Goal: Task Accomplishment & Management: Complete application form

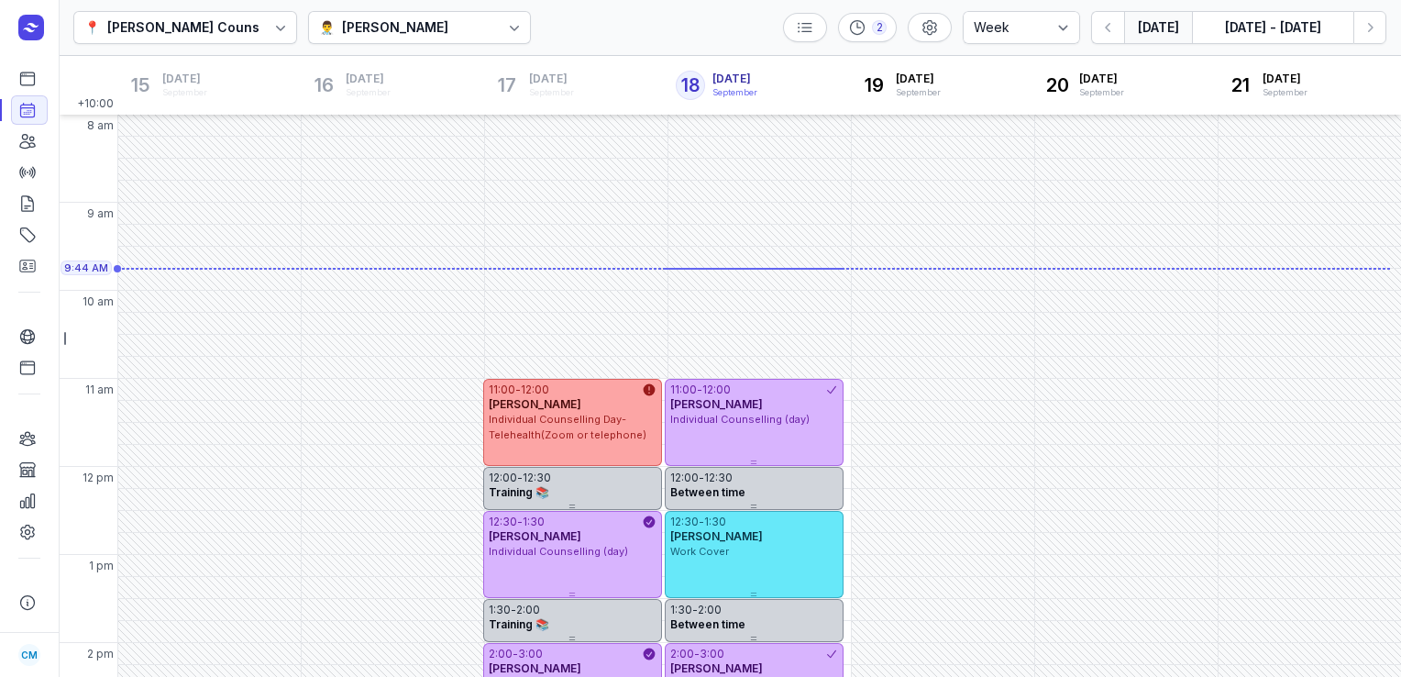
select select "week"
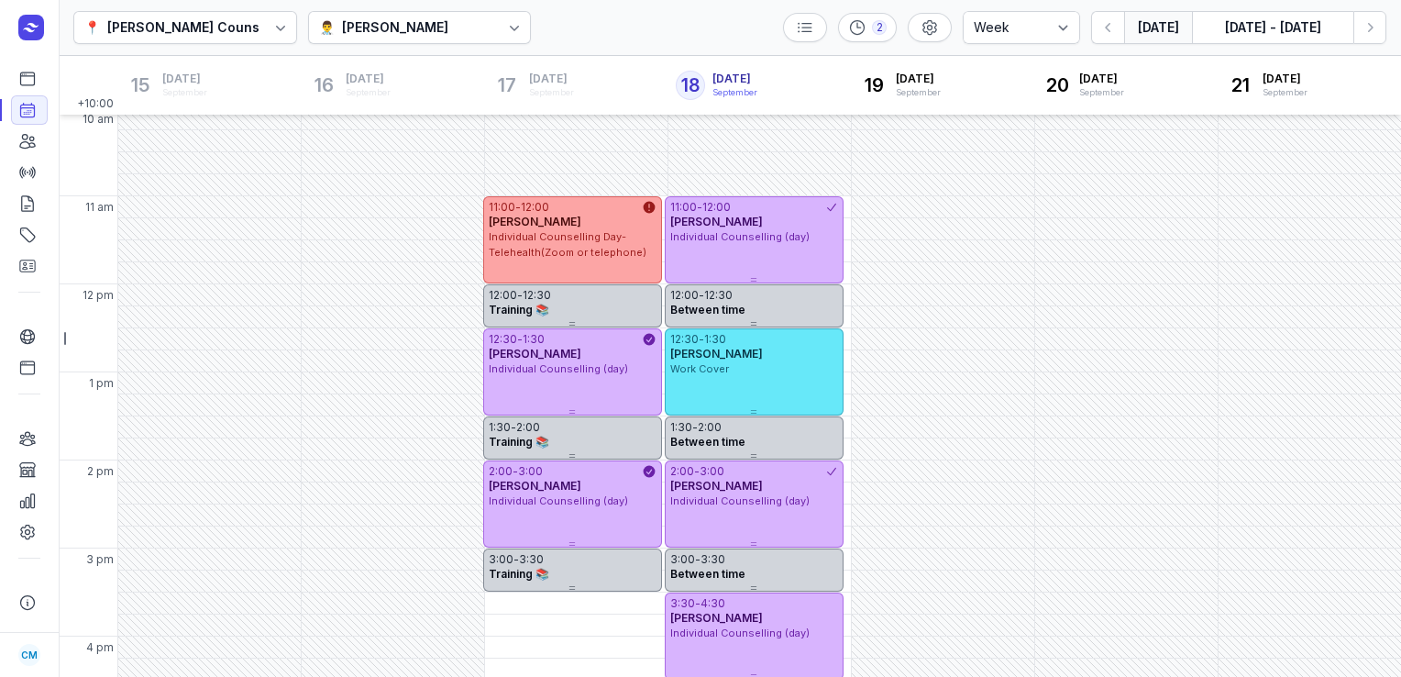
click at [1164, 39] on button "[DATE]" at bounding box center [1158, 27] width 68 height 33
click at [444, 26] on div "👨‍⚕️ [PERSON_NAME]" at bounding box center [420, 27] width 224 height 33
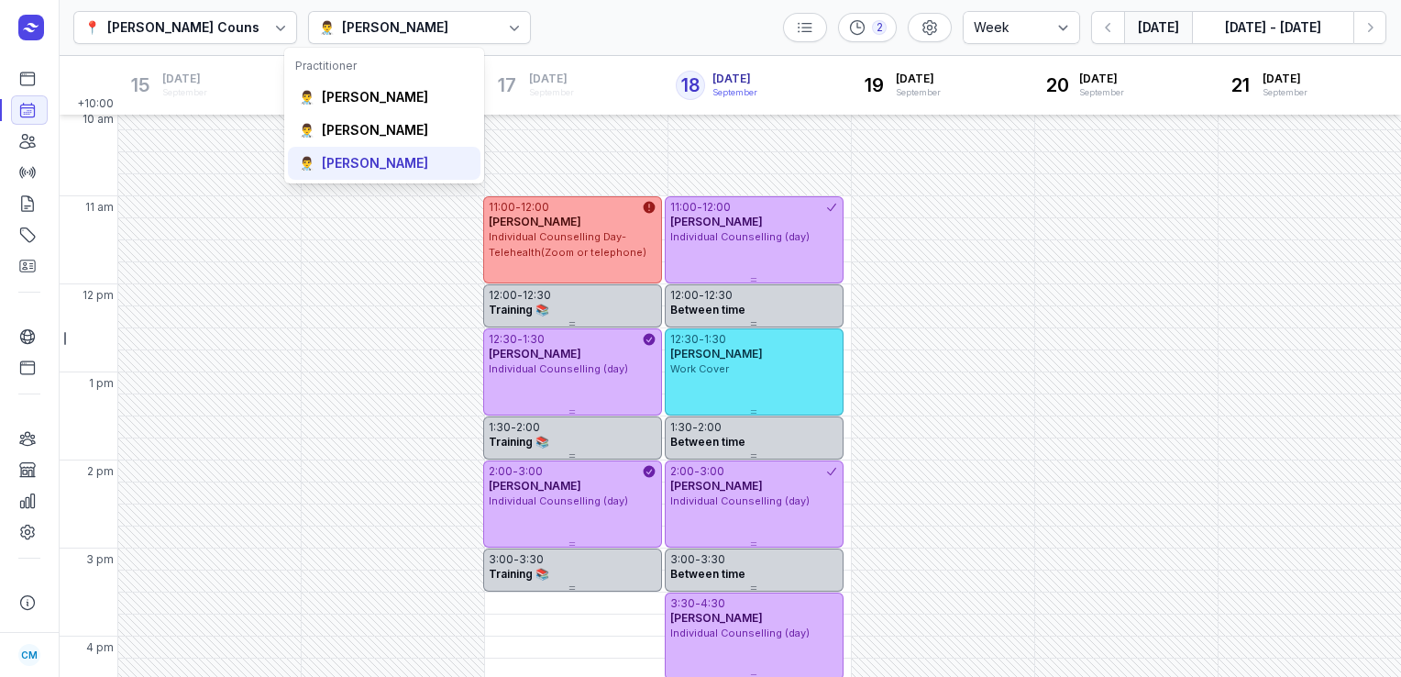
click at [375, 162] on div "[PERSON_NAME]" at bounding box center [375, 163] width 106 height 18
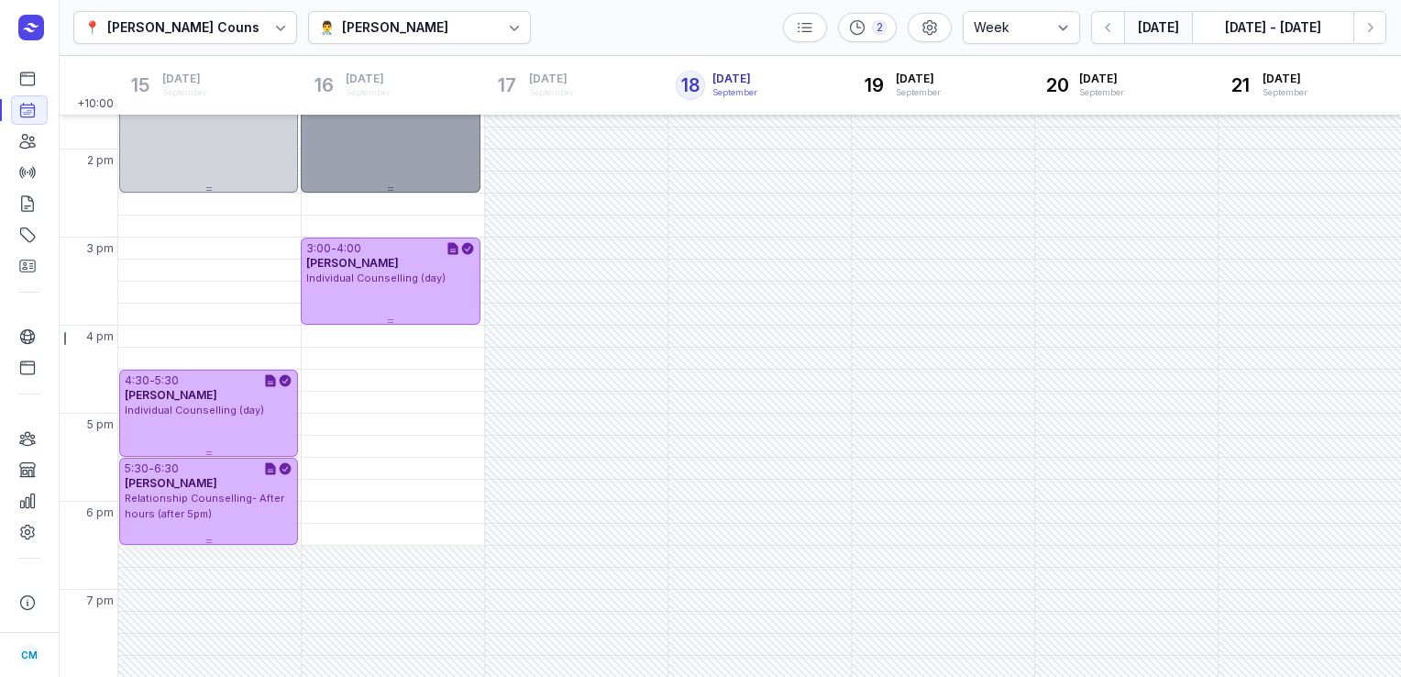
scroll to position [493, 0]
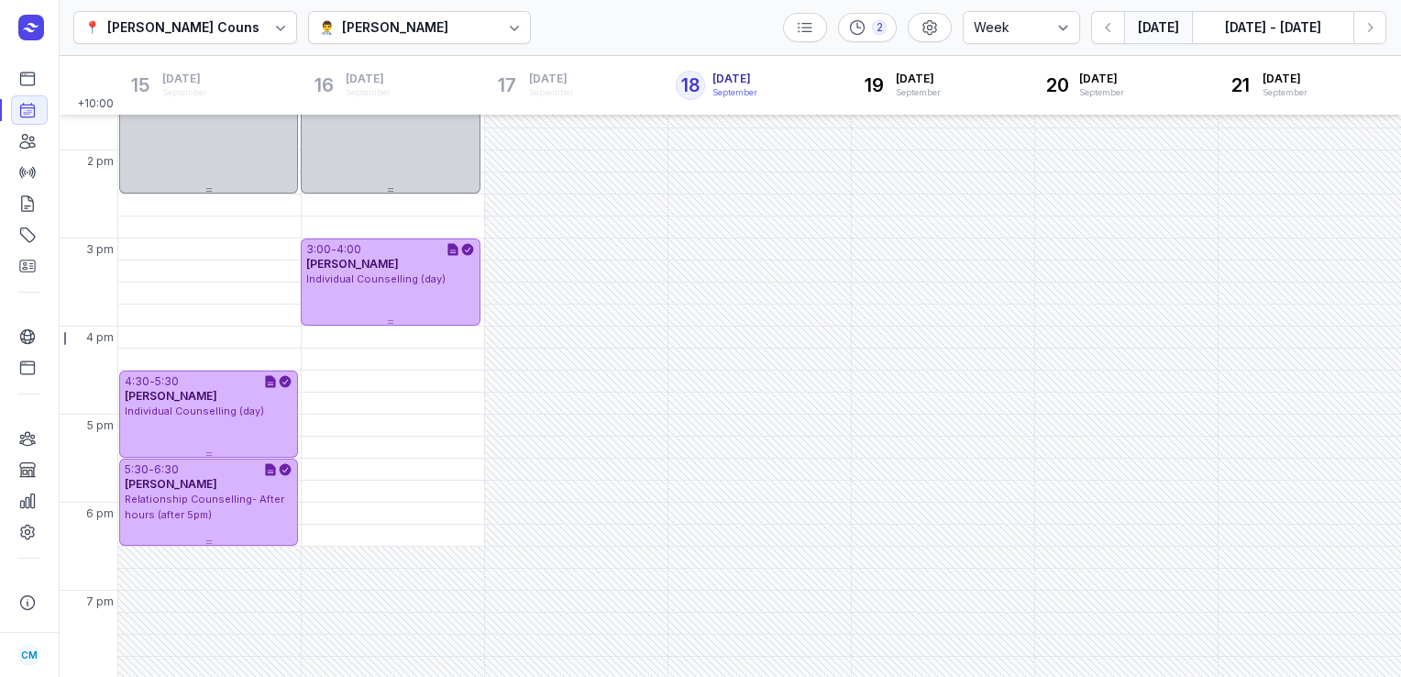
click at [1161, 22] on button "[DATE]" at bounding box center [1158, 27] width 68 height 33
click at [1374, 28] on icon "button" at bounding box center [1370, 27] width 18 height 18
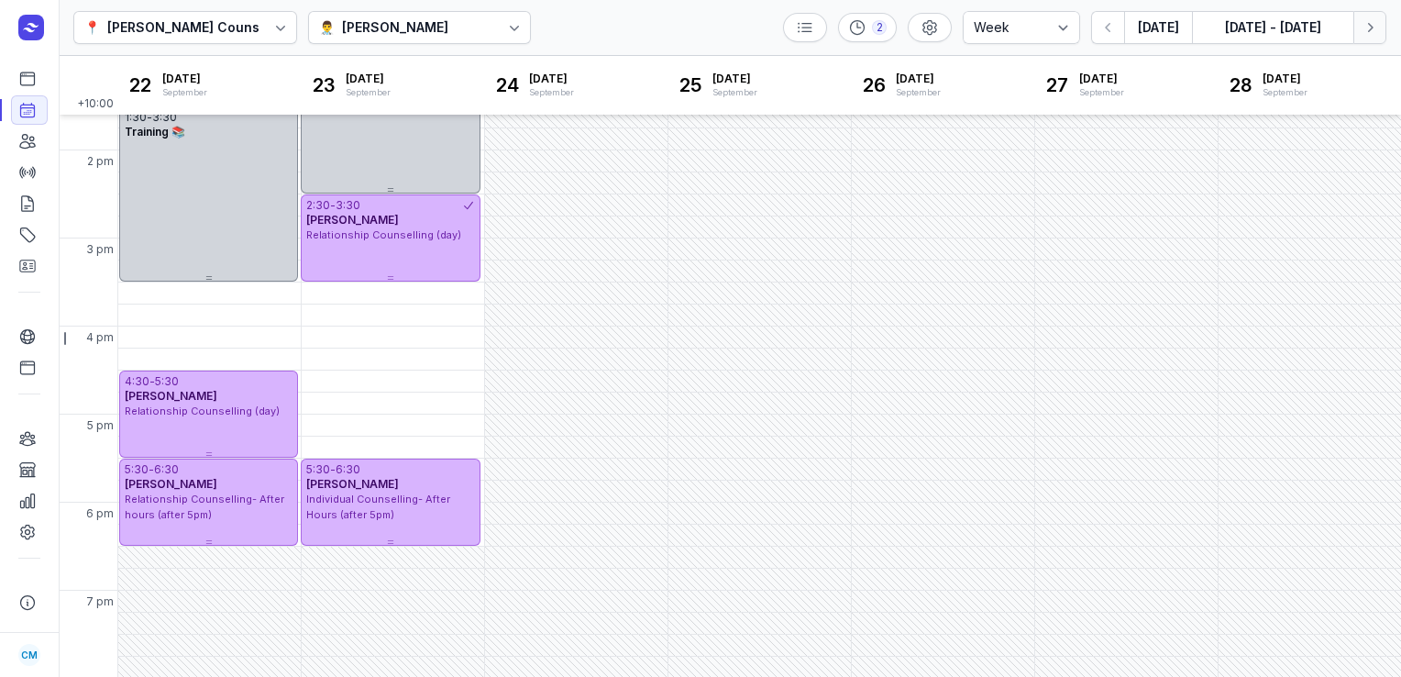
click at [1374, 28] on icon "button" at bounding box center [1370, 27] width 18 height 18
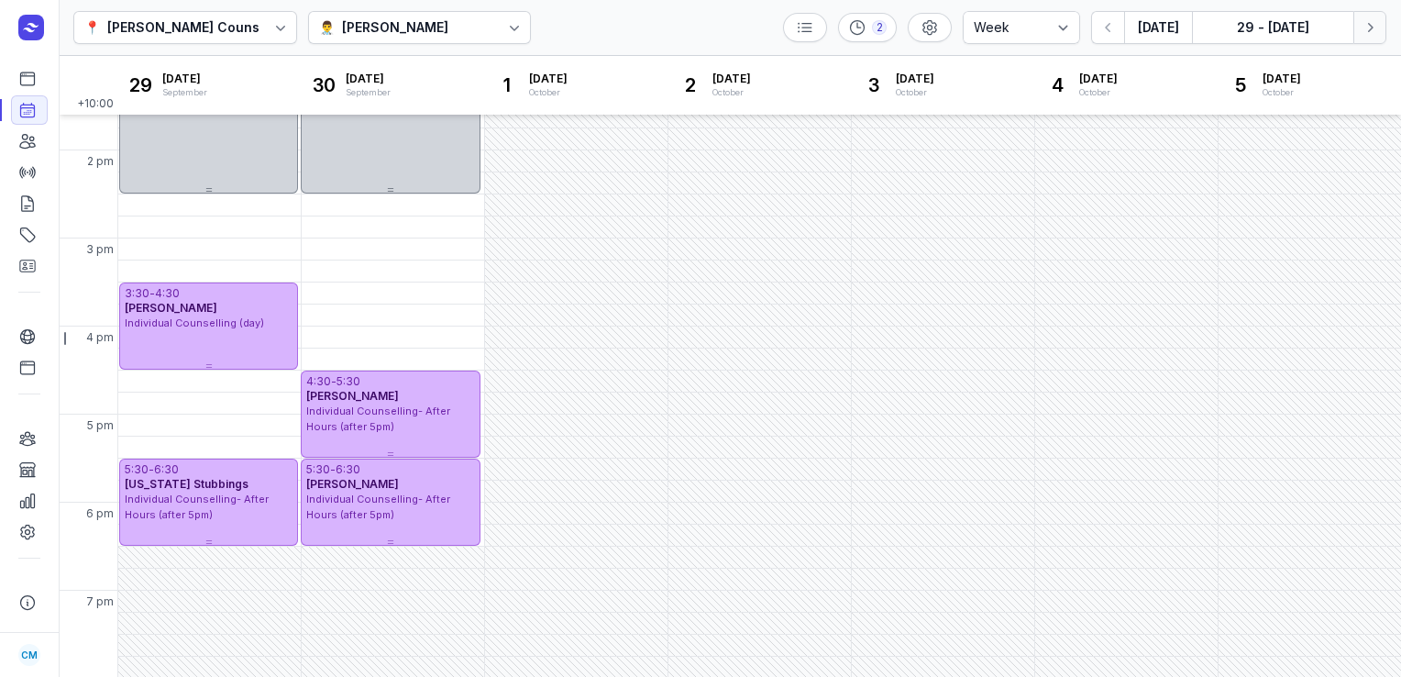
click at [1374, 28] on icon "button" at bounding box center [1370, 27] width 18 height 18
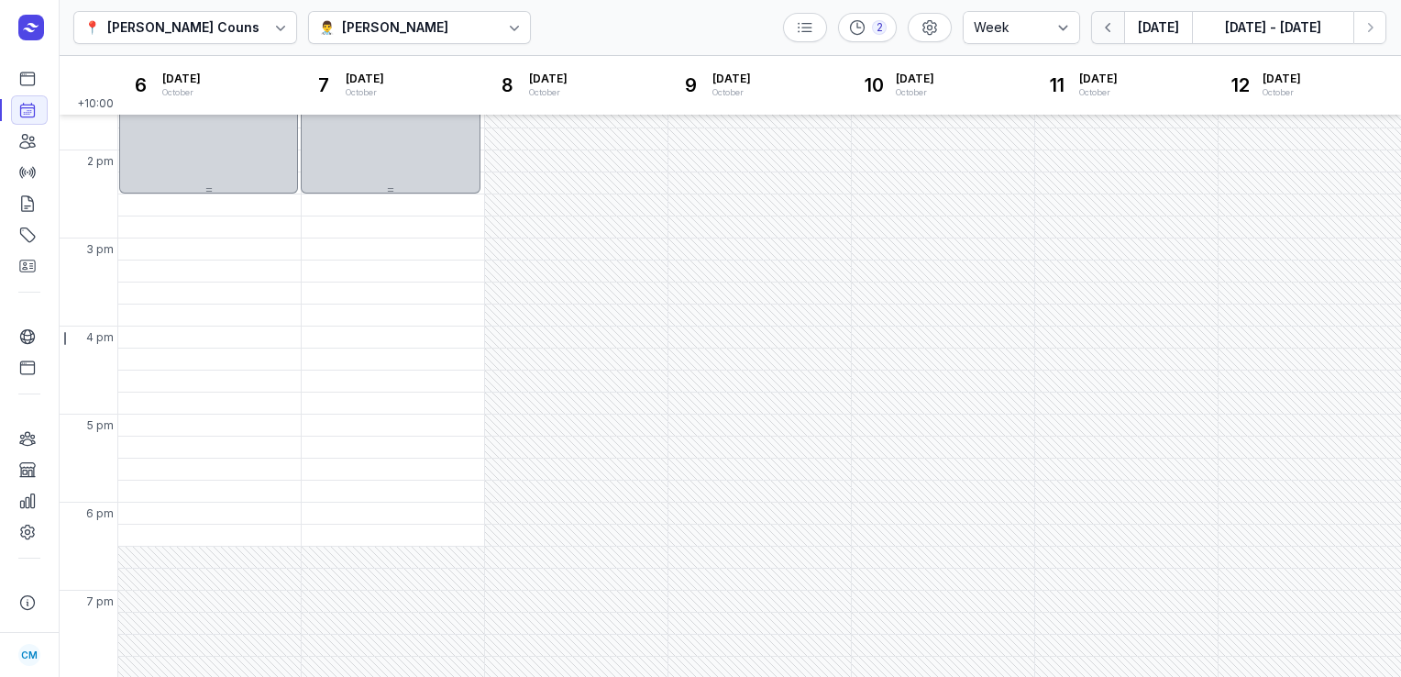
click at [1104, 35] on icon "button" at bounding box center [1109, 27] width 18 height 18
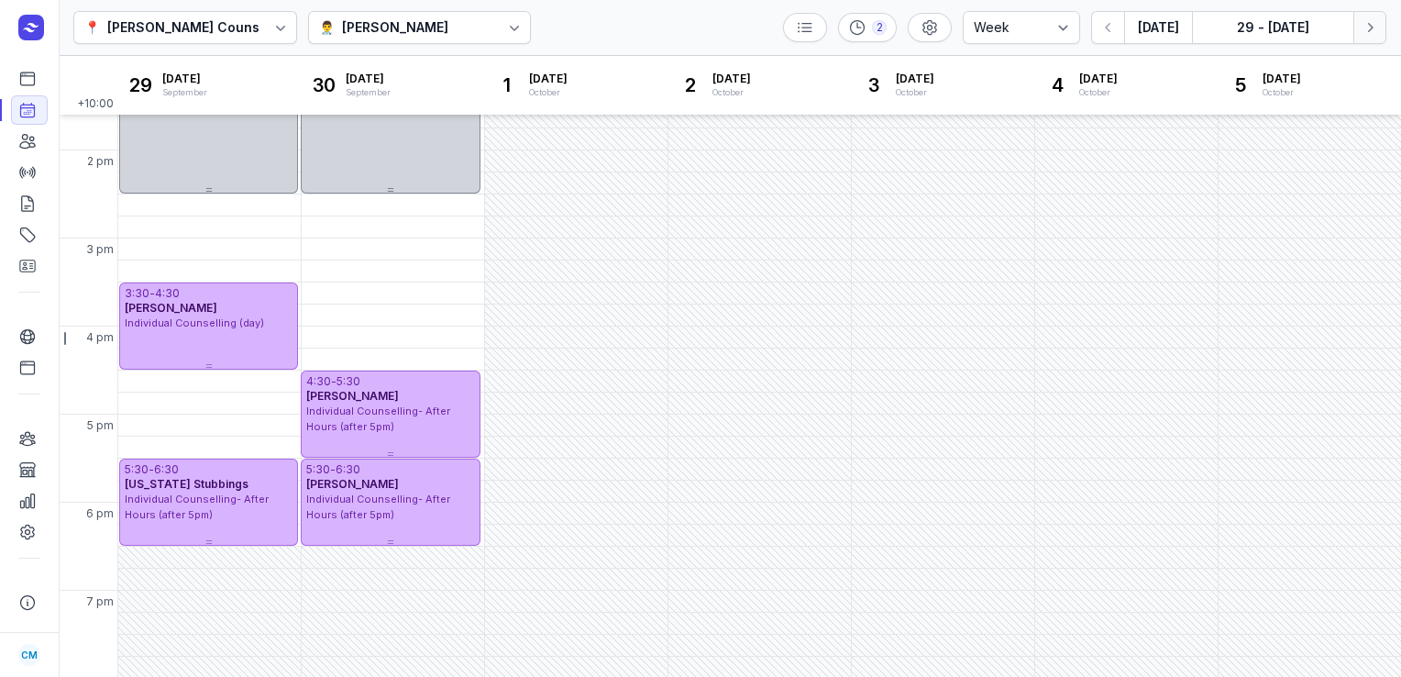
click at [1380, 36] on button "Next week" at bounding box center [1370, 27] width 33 height 33
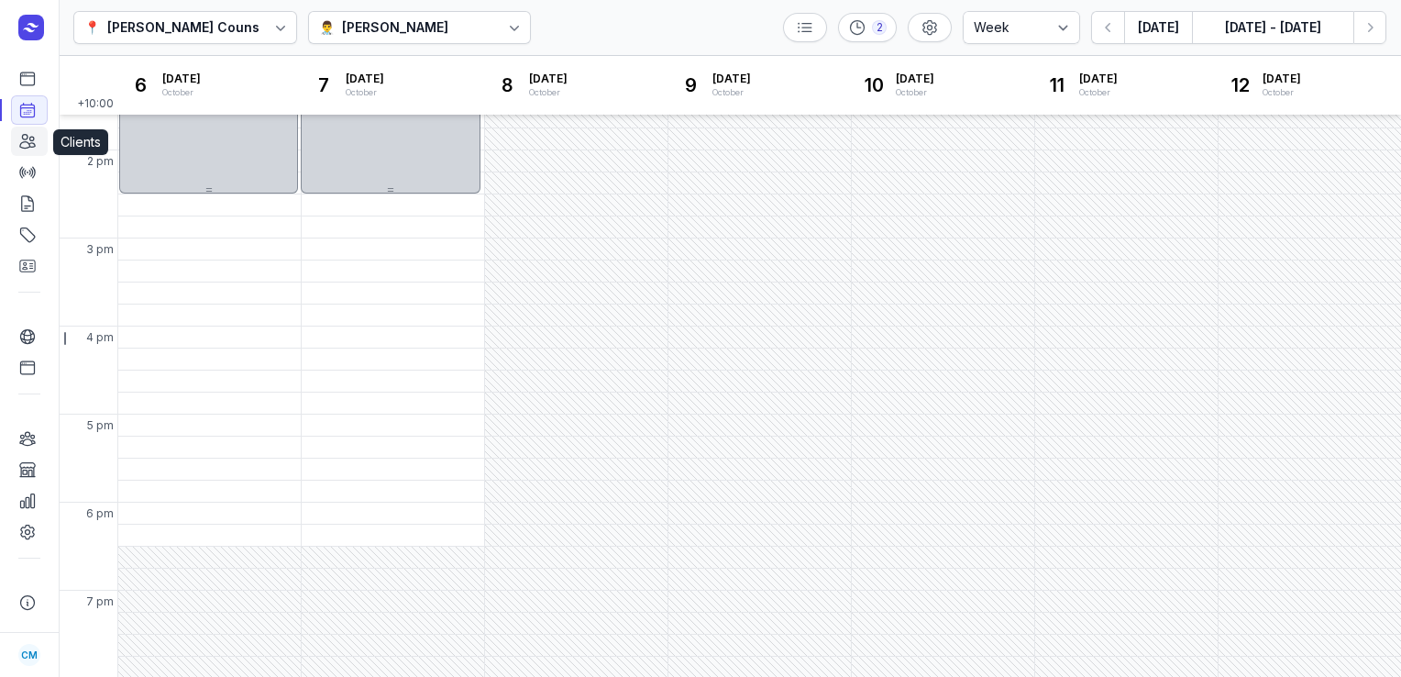
click at [25, 145] on icon at bounding box center [27, 141] width 18 height 18
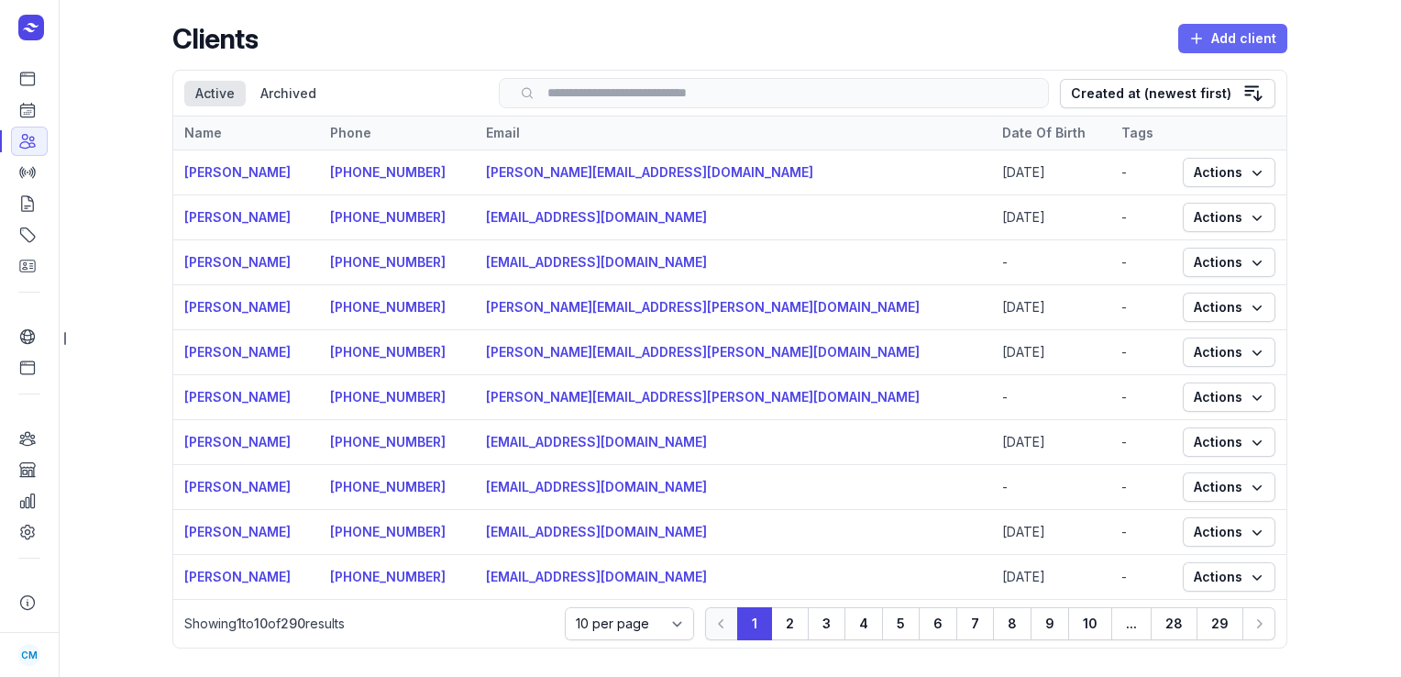
click at [1241, 40] on span "Add client" at bounding box center [1233, 39] width 87 height 22
select select
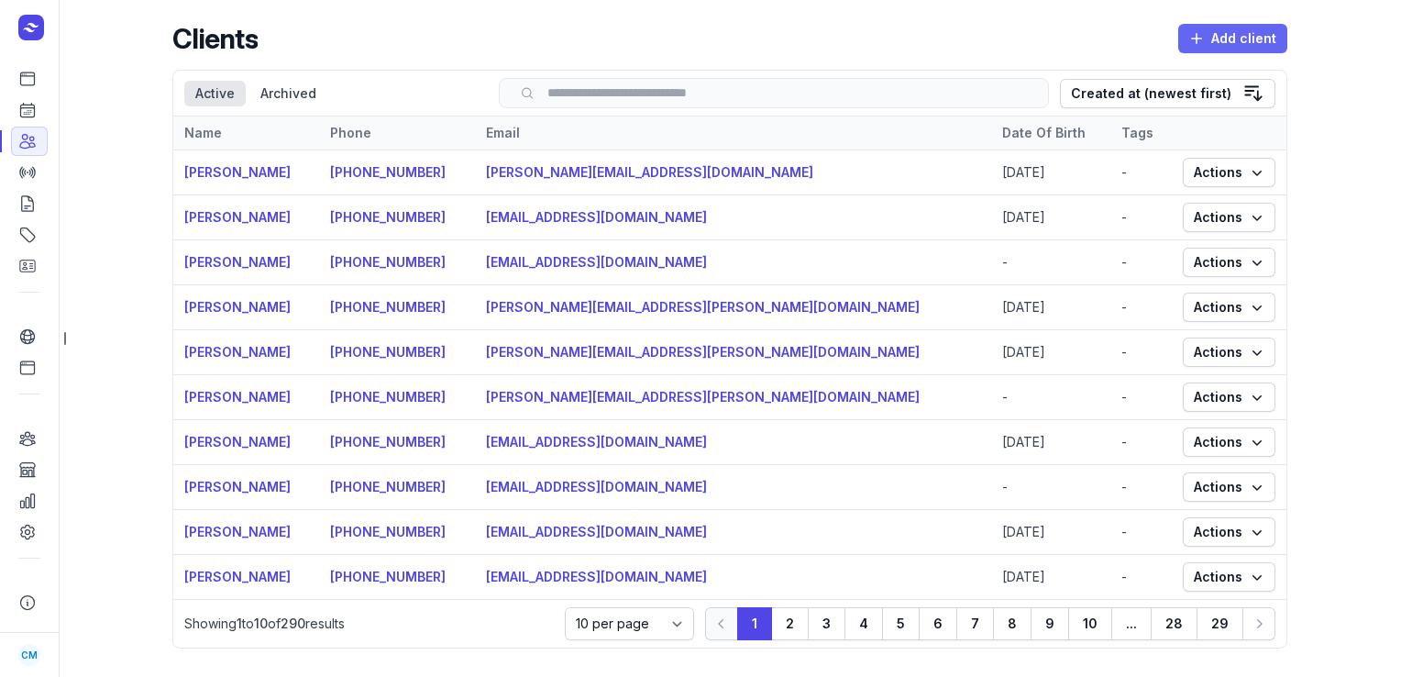
select select
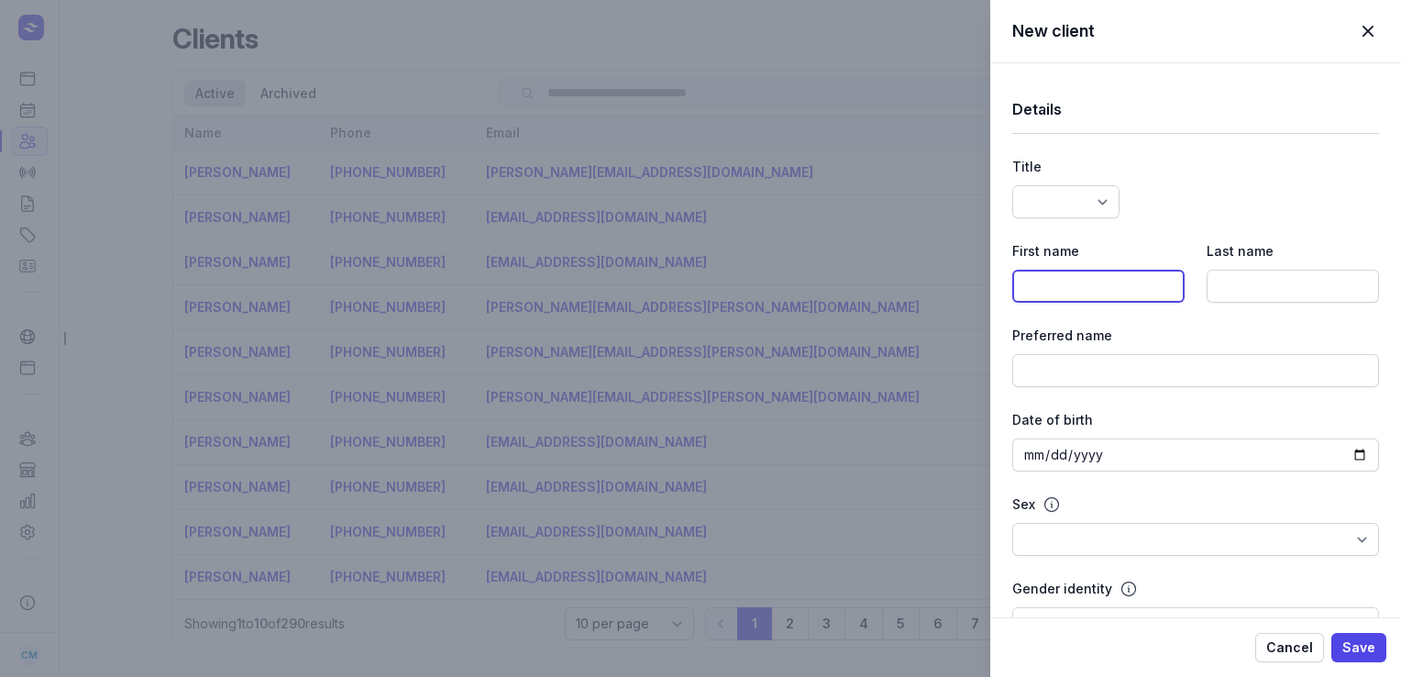
click at [1085, 277] on input at bounding box center [1099, 286] width 172 height 33
paste input "[PERSON_NAME]"
type input "[PERSON_NAME] and [PERSON_NAME]"
click at [1254, 293] on input at bounding box center [1293, 286] width 172 height 33
paste input "[PERSON_NAME][EMAIL_ADDRESS][DOMAIN_NAME]"
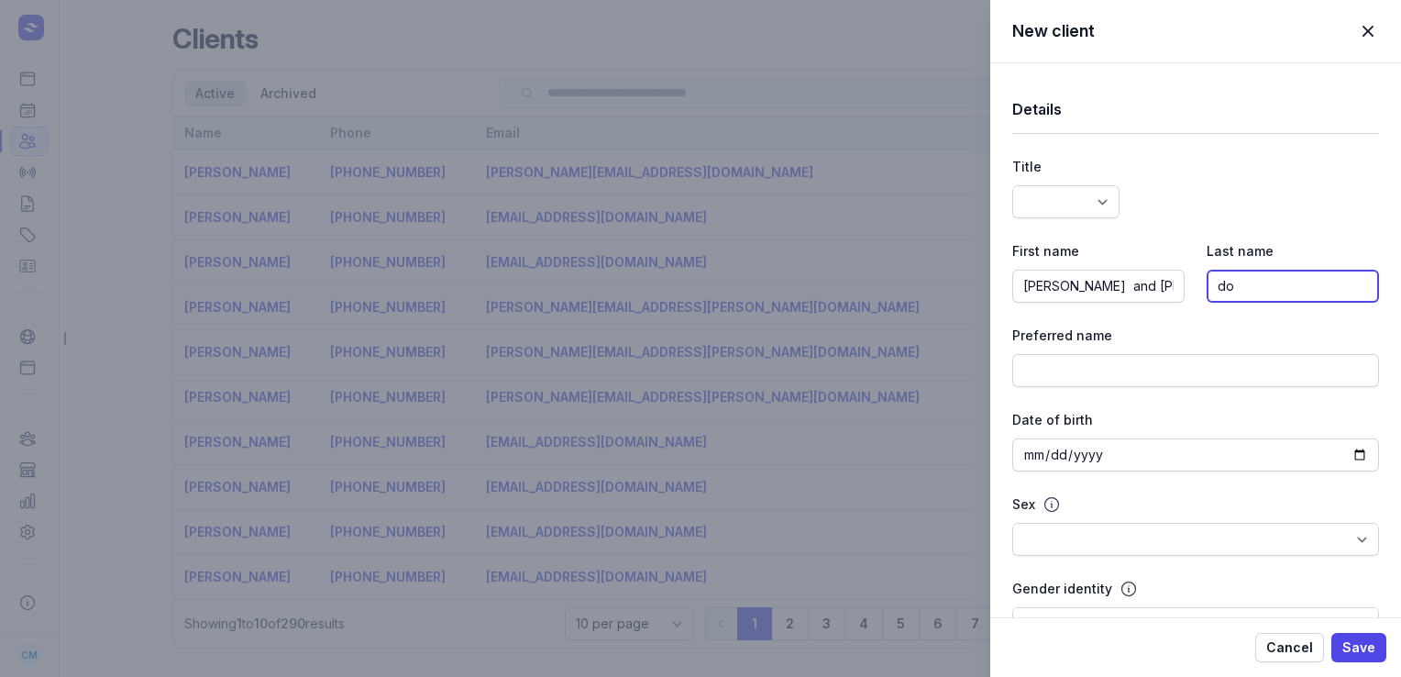
type input "d"
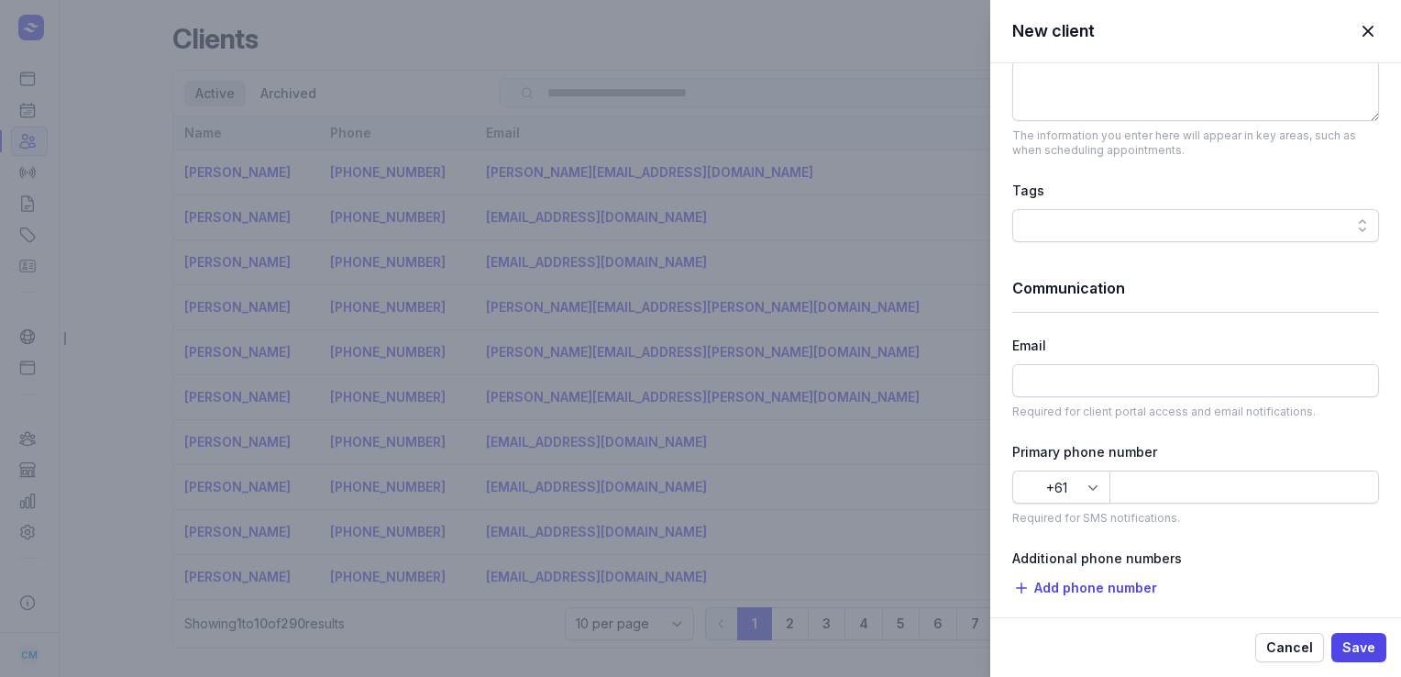
scroll to position [840, 0]
type input "Young"
click at [1075, 376] on input at bounding box center [1196, 378] width 367 height 33
paste input "[PERSON_NAME][EMAIL_ADDRESS][DOMAIN_NAME]"
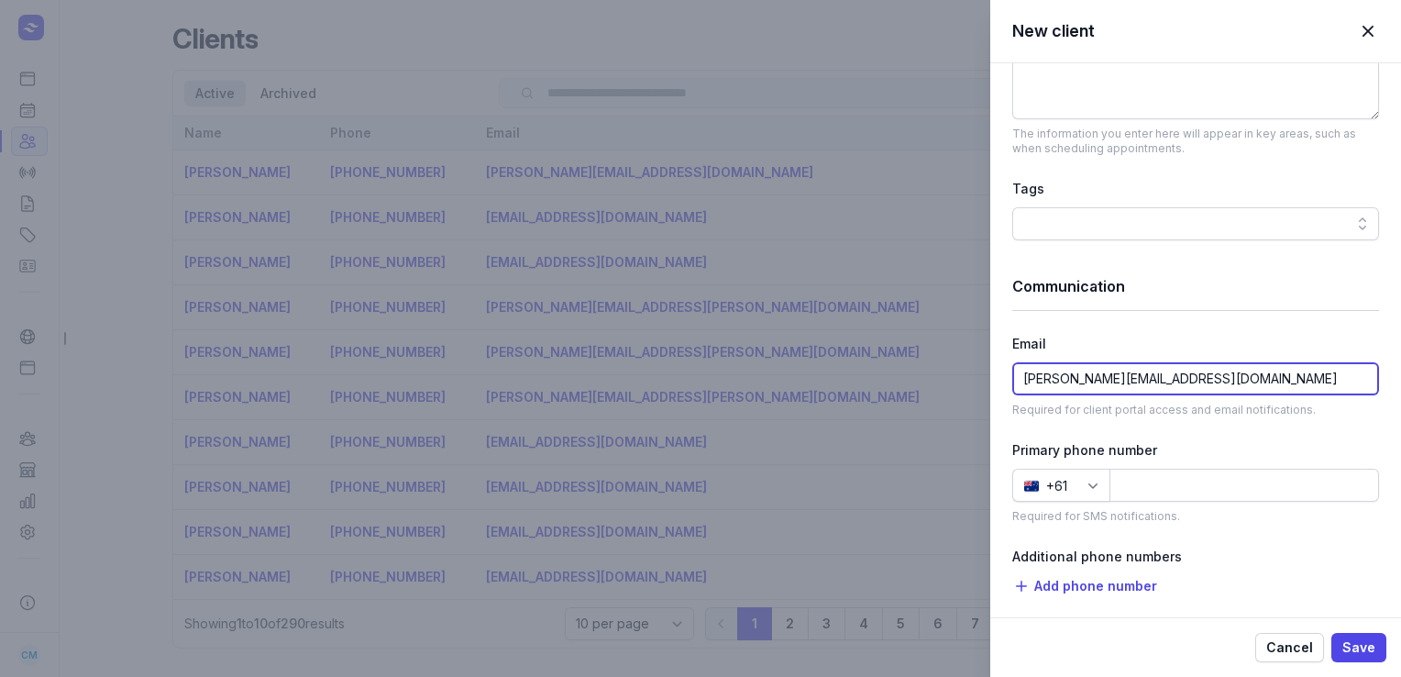
type input "[PERSON_NAME][EMAIL_ADDRESS][DOMAIN_NAME]"
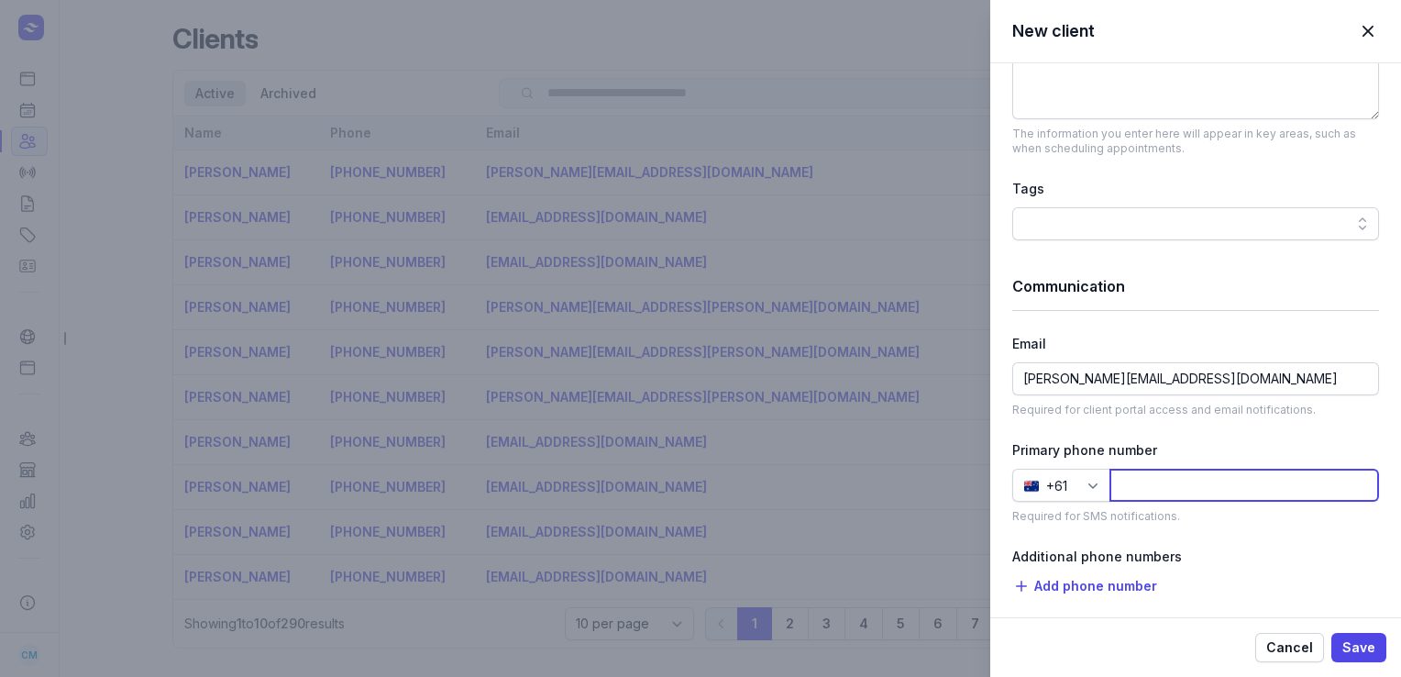
click at [1180, 491] on input at bounding box center [1245, 485] width 270 height 33
paste input "431573246"
type input "431573246"
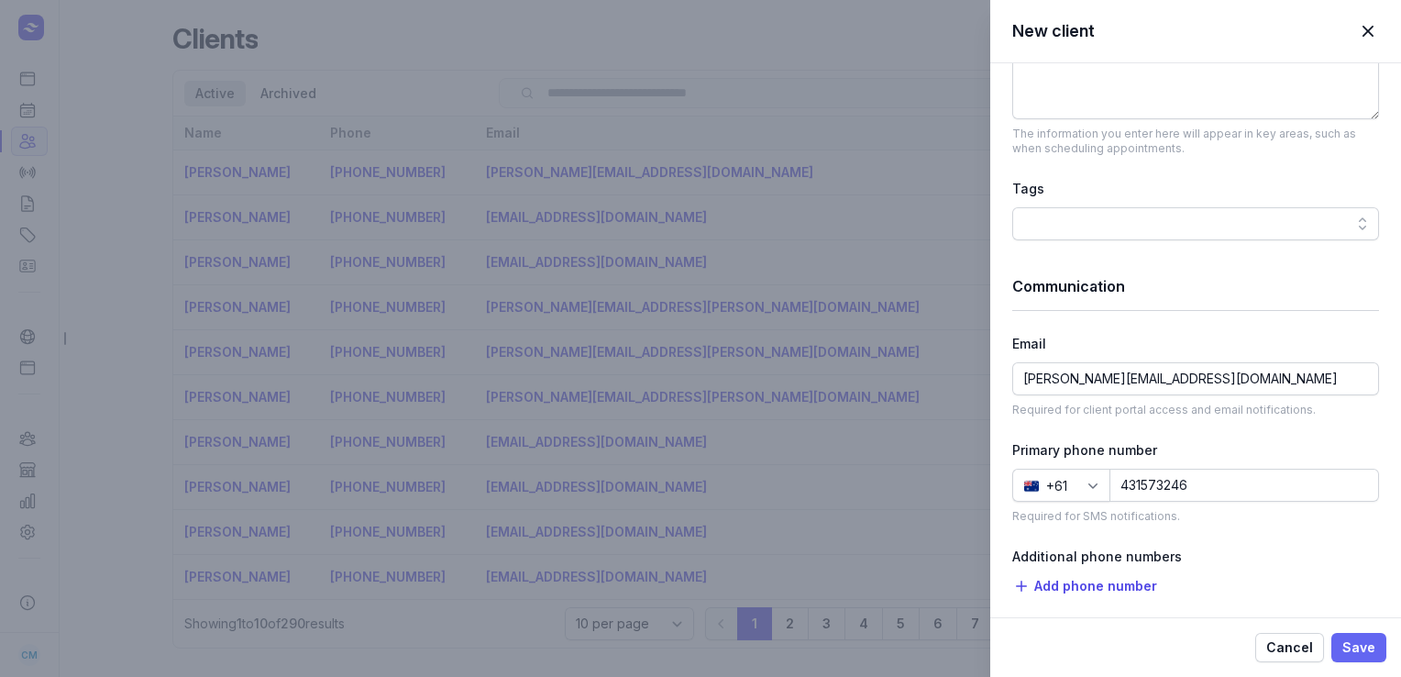
click at [1378, 645] on button "Save" at bounding box center [1359, 647] width 55 height 29
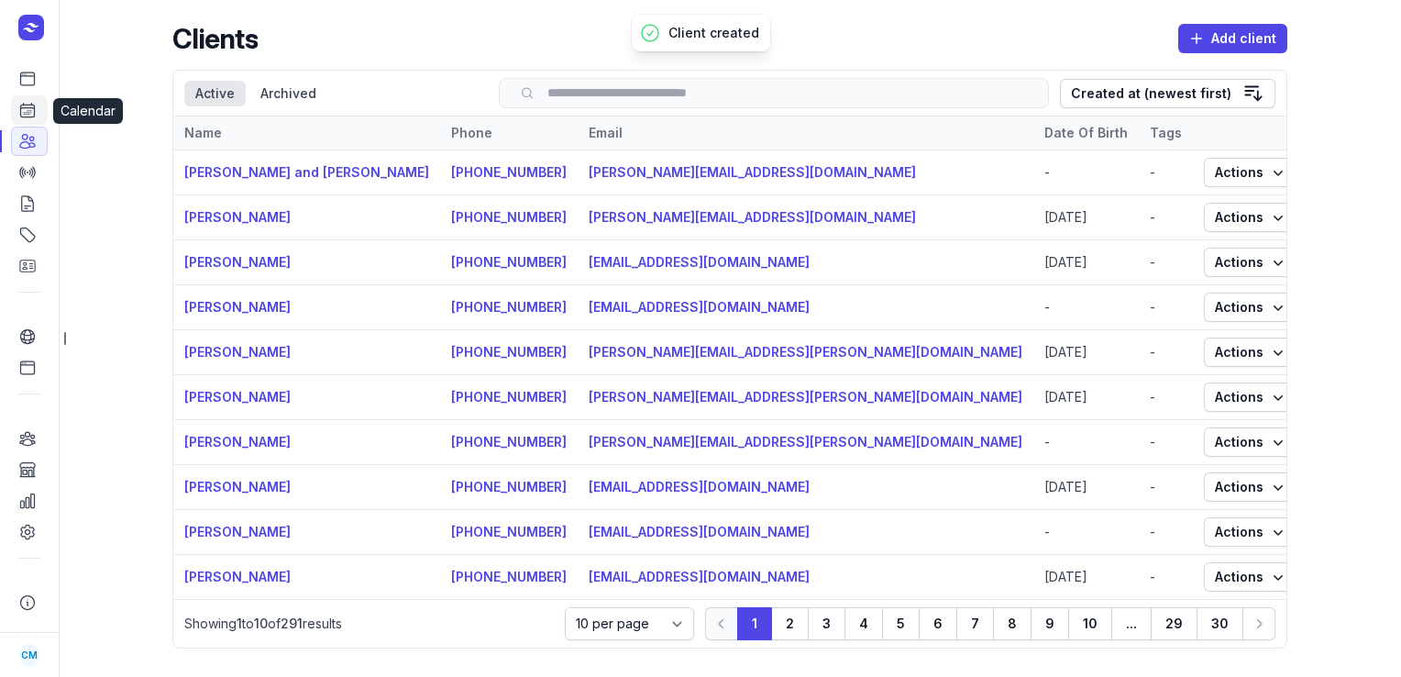
click at [33, 111] on icon at bounding box center [27, 110] width 18 height 18
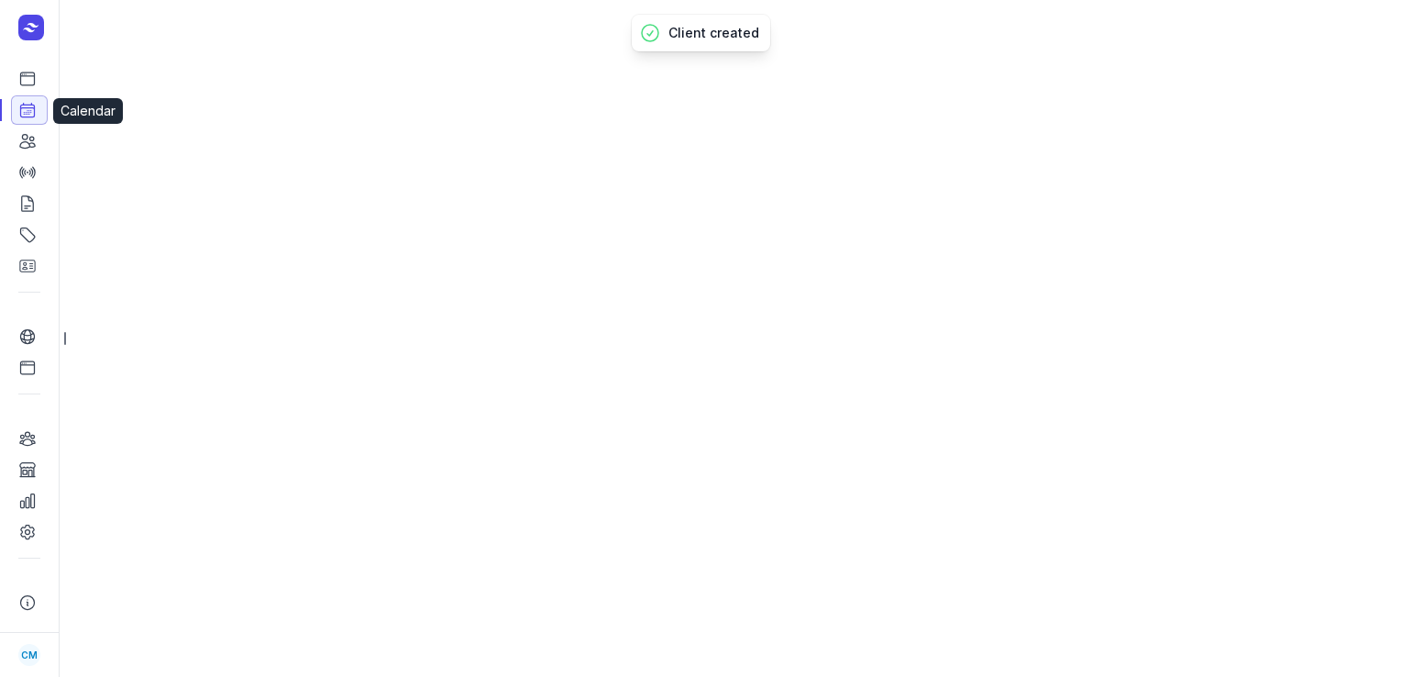
select select "week"
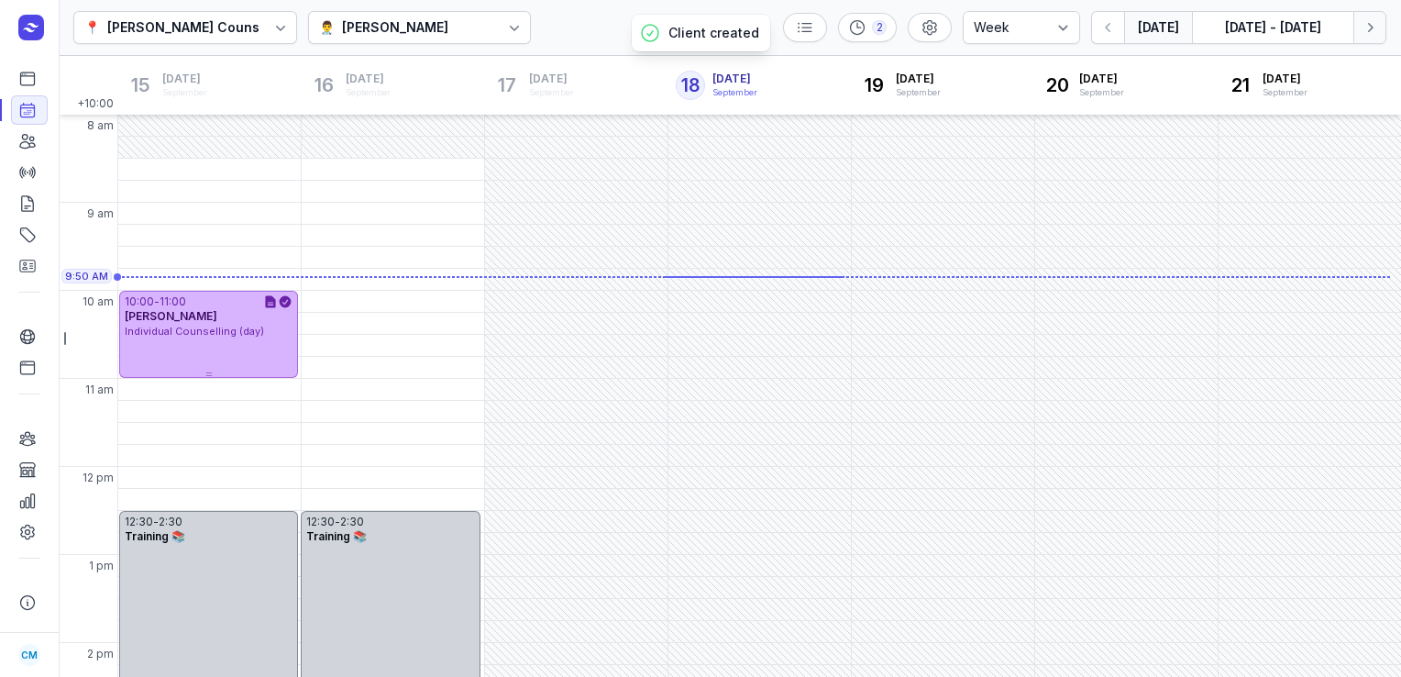
click at [1373, 25] on icon "button" at bounding box center [1370, 27] width 18 height 18
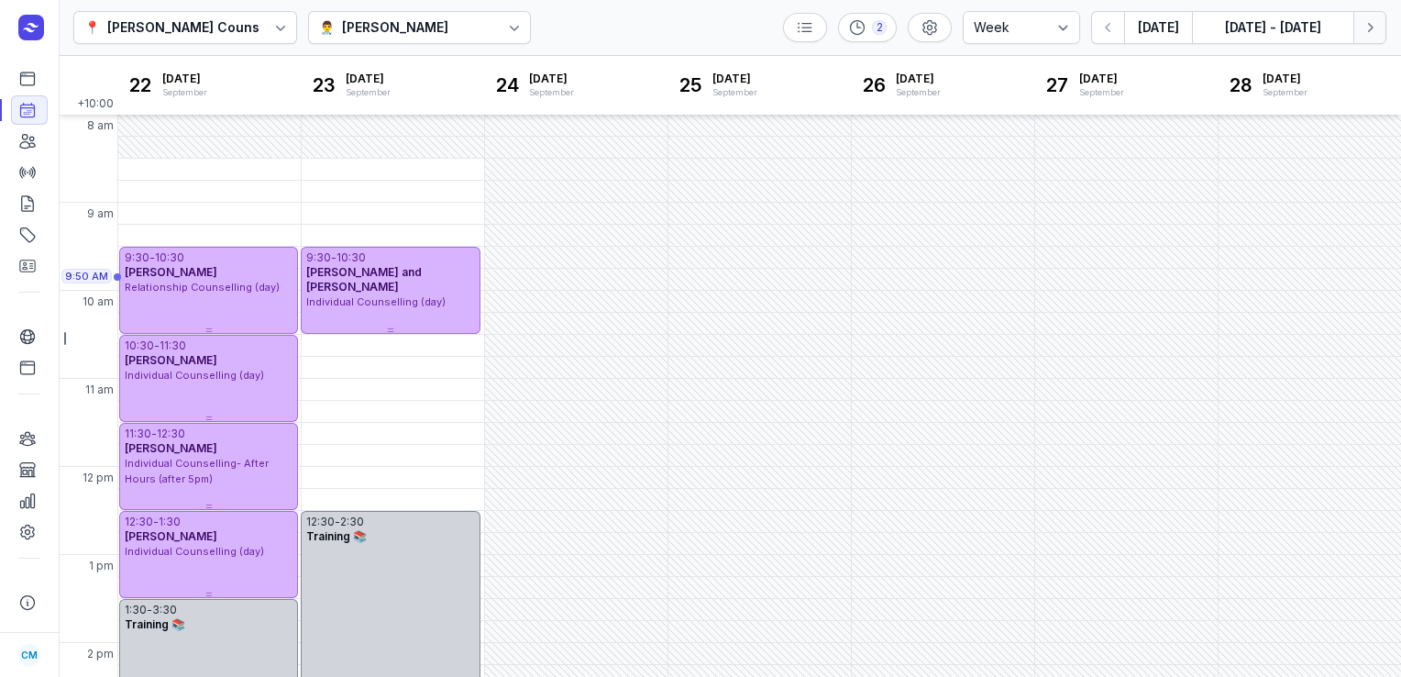
click at [1373, 25] on icon "button" at bounding box center [1370, 27] width 18 height 18
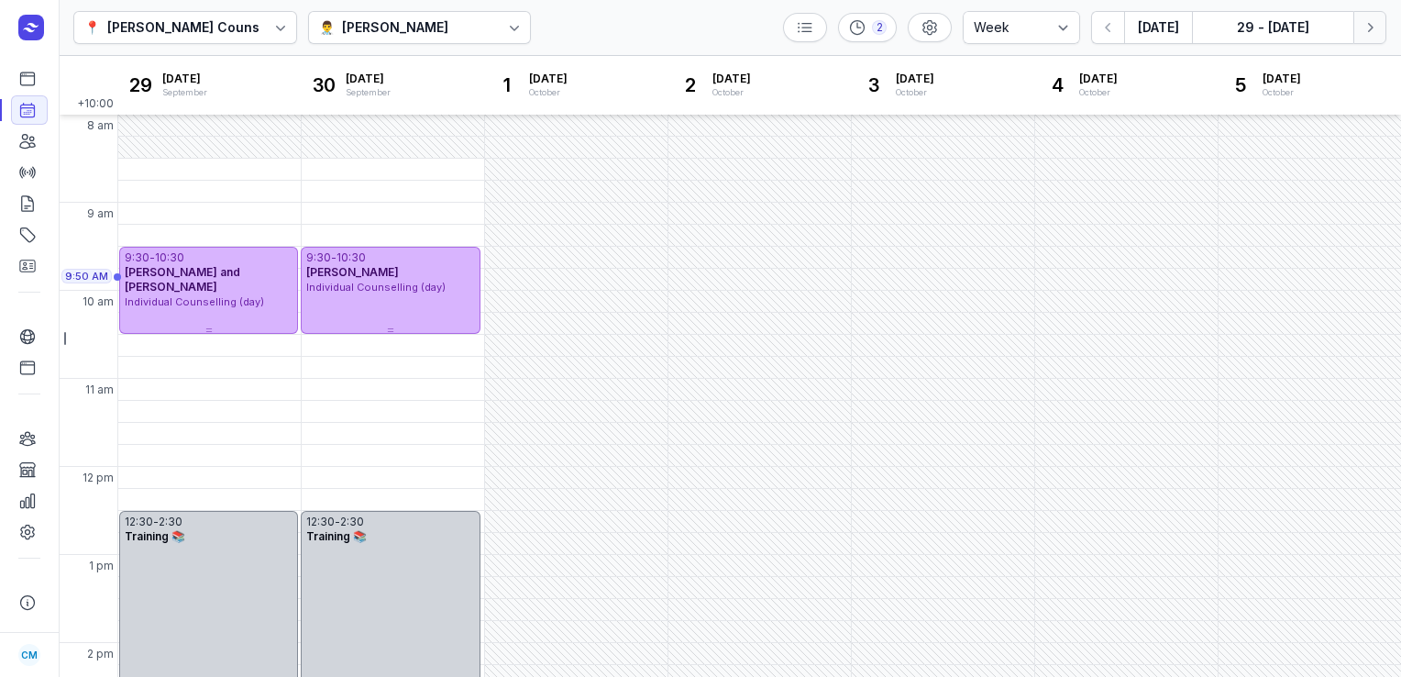
click at [1373, 25] on icon "button" at bounding box center [1370, 27] width 18 height 18
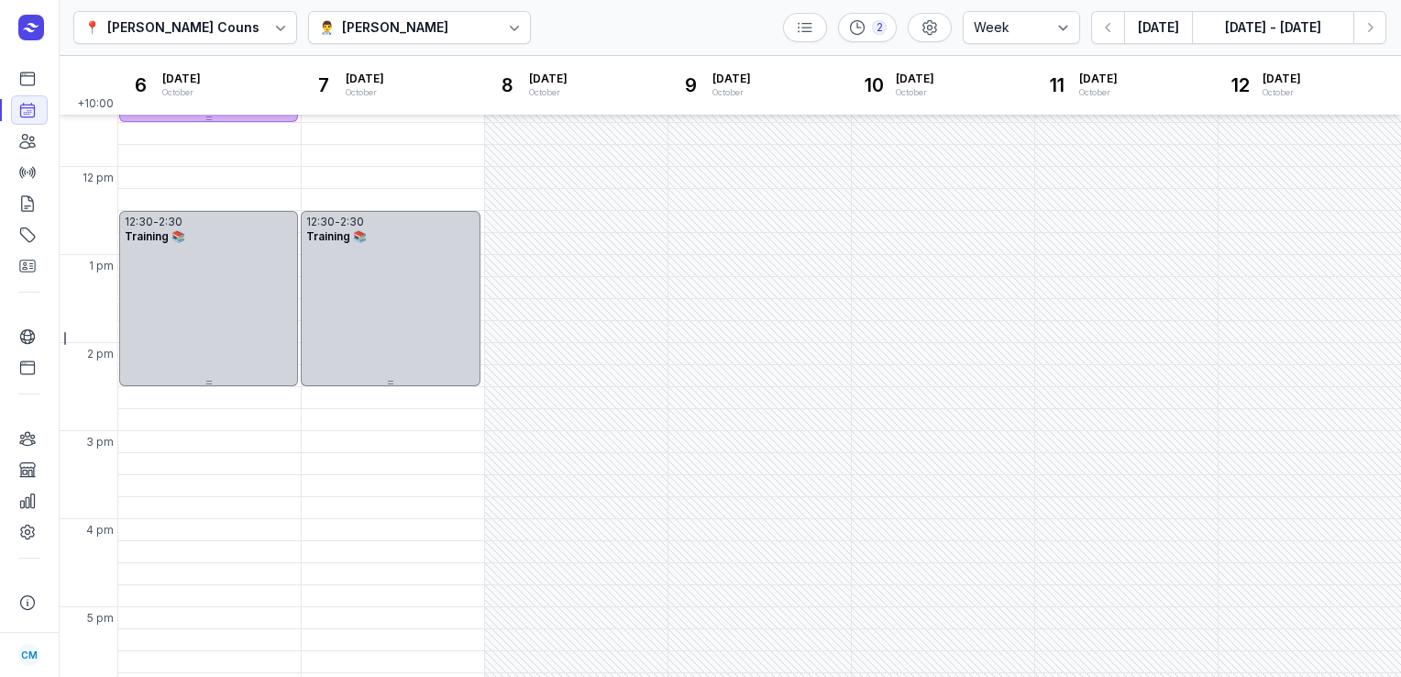
scroll to position [411, 0]
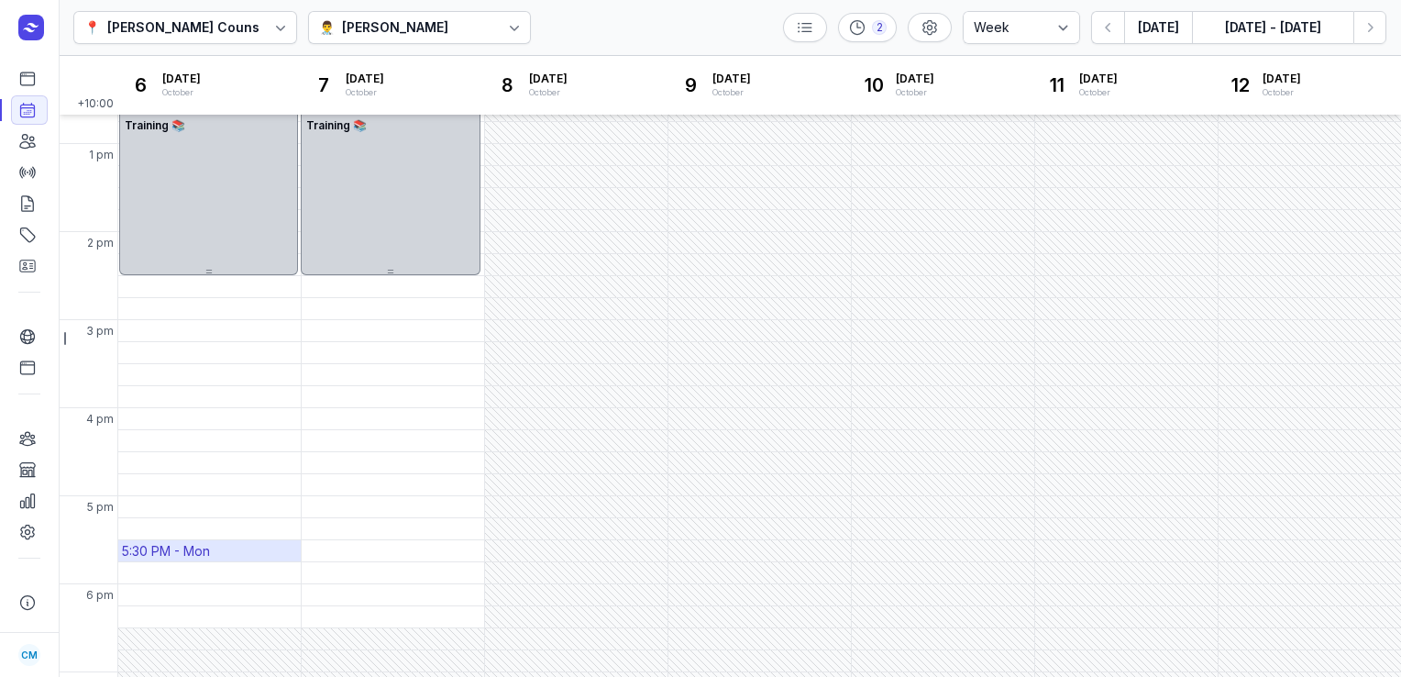
click at [220, 552] on div "5:30 PM - Mon" at bounding box center [209, 550] width 183 height 21
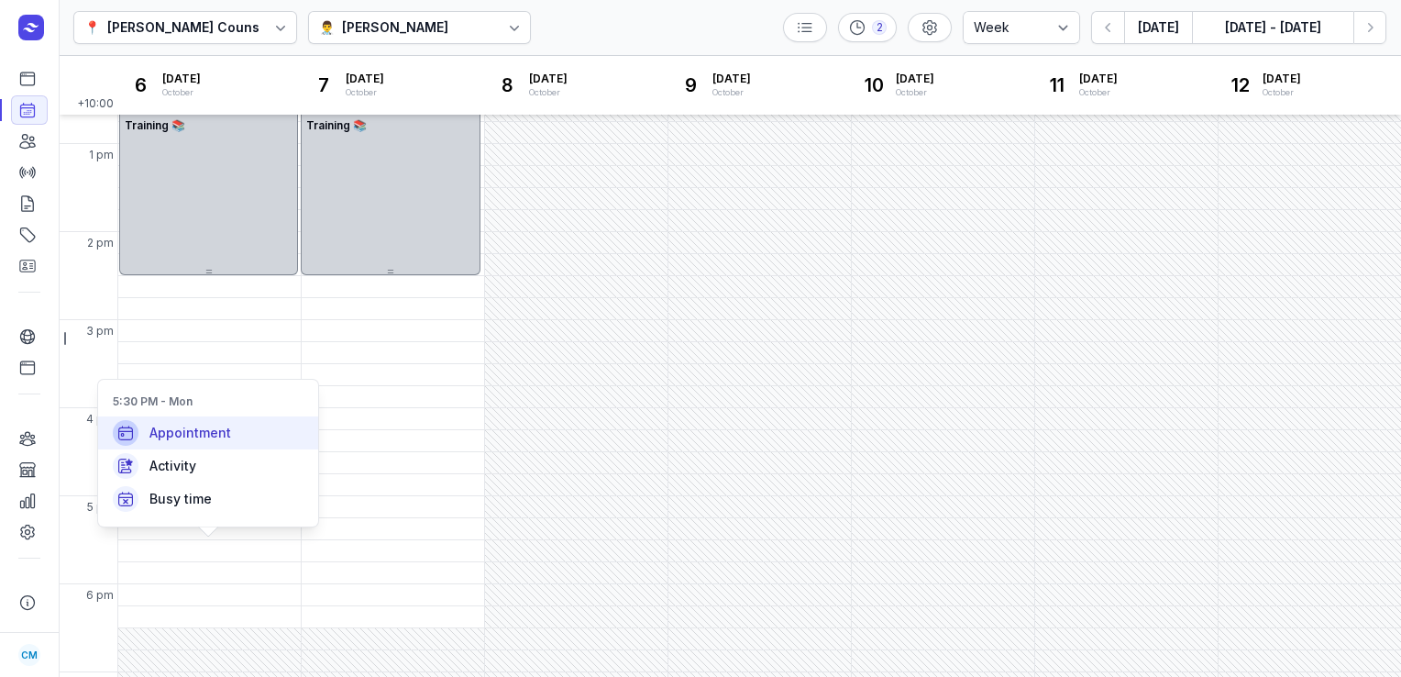
click at [224, 442] on div "Appointment" at bounding box center [208, 432] width 220 height 33
select select
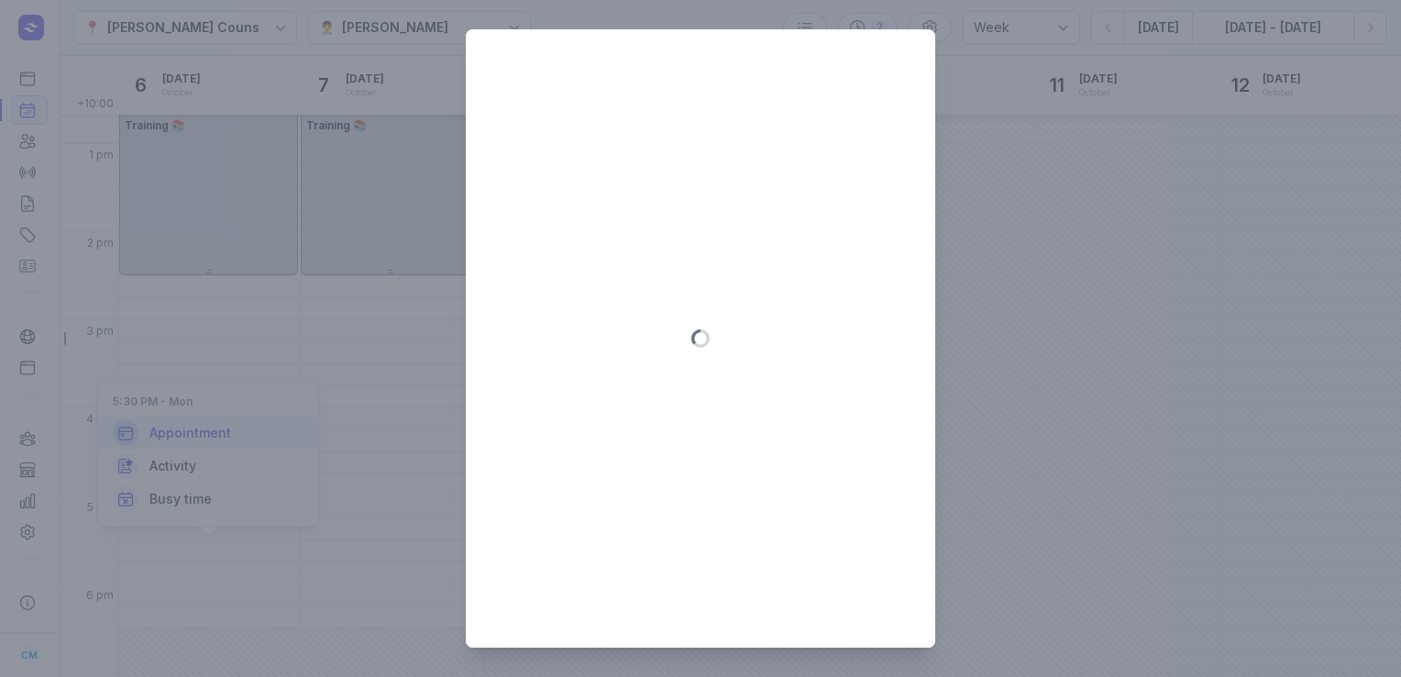
type input "[DATE]"
select select "17:30"
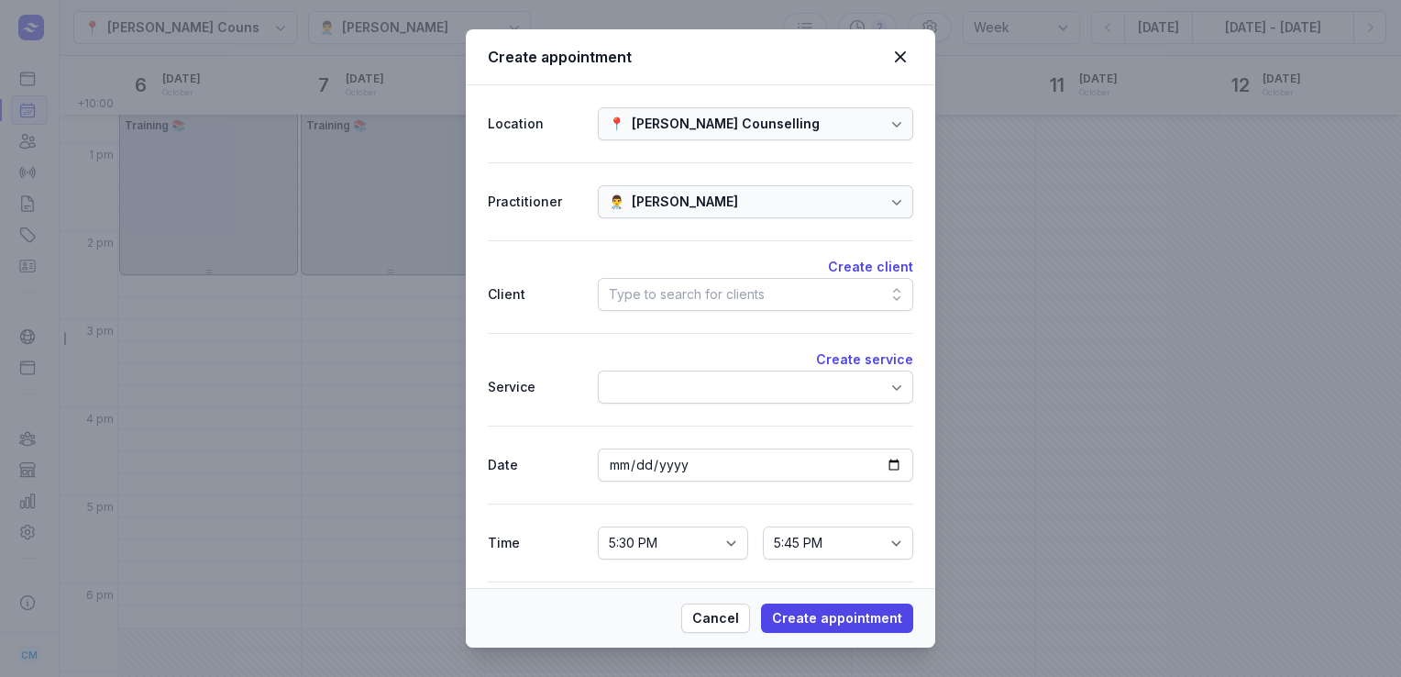
click at [679, 303] on div "Type to search for clients" at bounding box center [687, 294] width 156 height 22
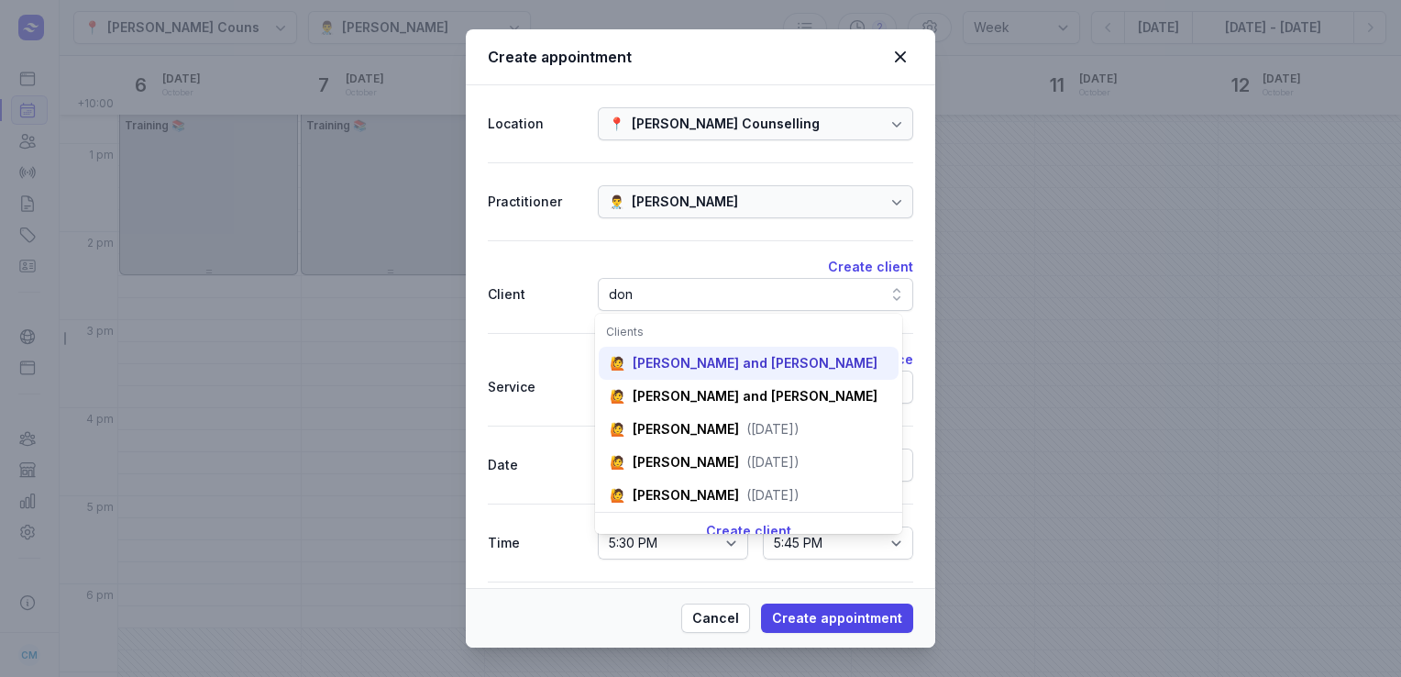
type input "don"
click at [678, 362] on div "[PERSON_NAME] and [PERSON_NAME]" at bounding box center [755, 363] width 245 height 18
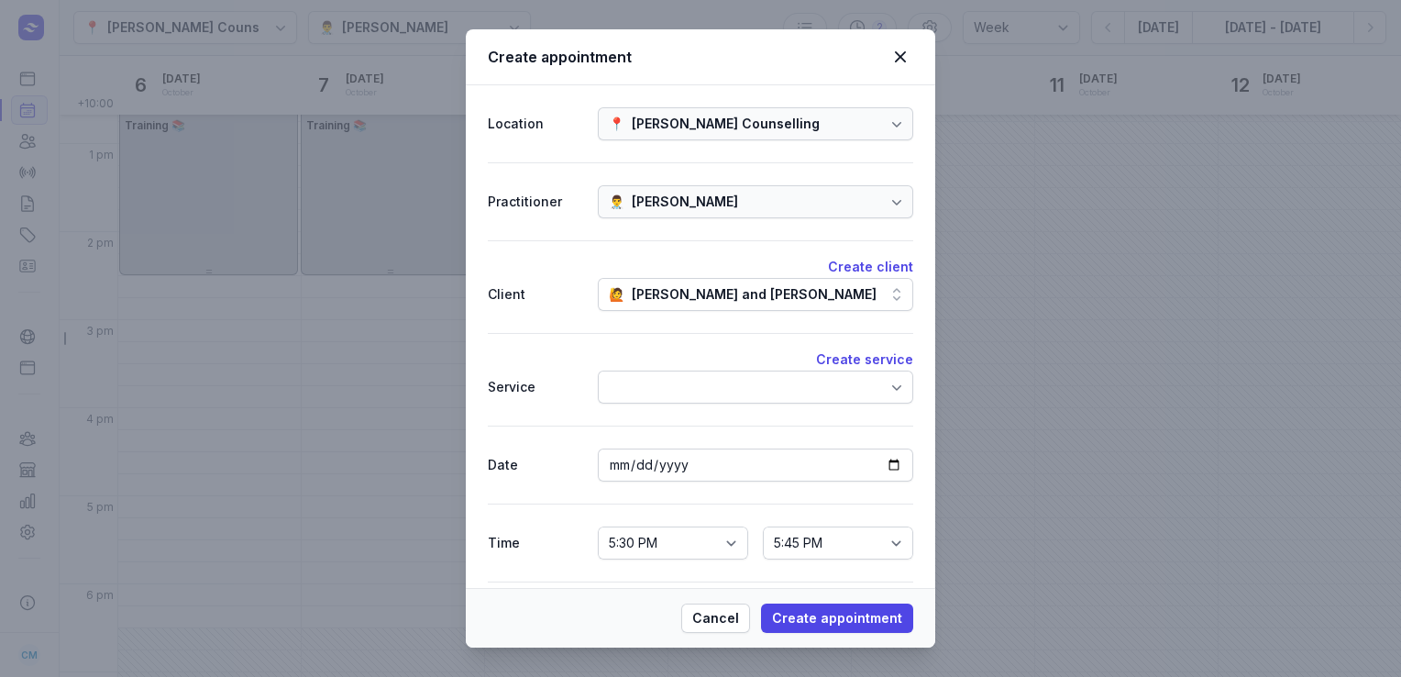
click at [666, 402] on div at bounding box center [756, 387] width 316 height 33
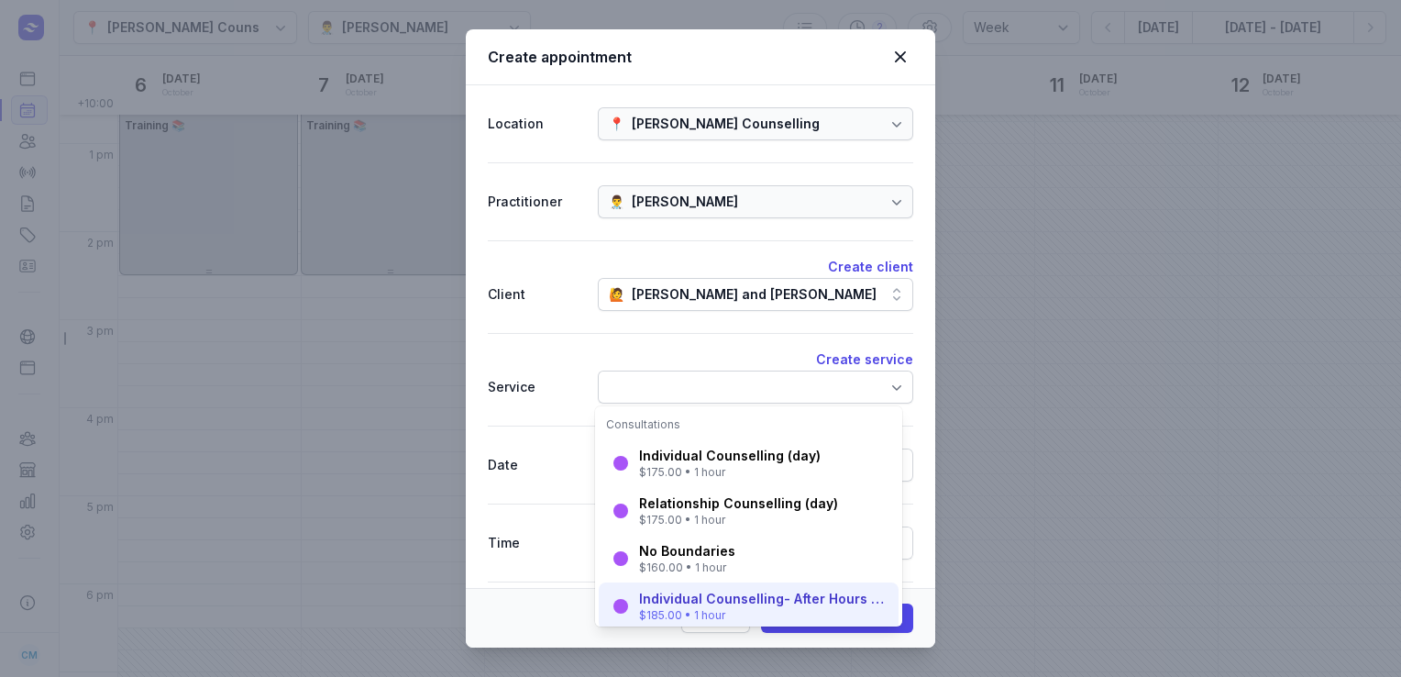
click at [673, 611] on div "$185.00 • 1 hour" at bounding box center [763, 615] width 249 height 15
select select "18:30"
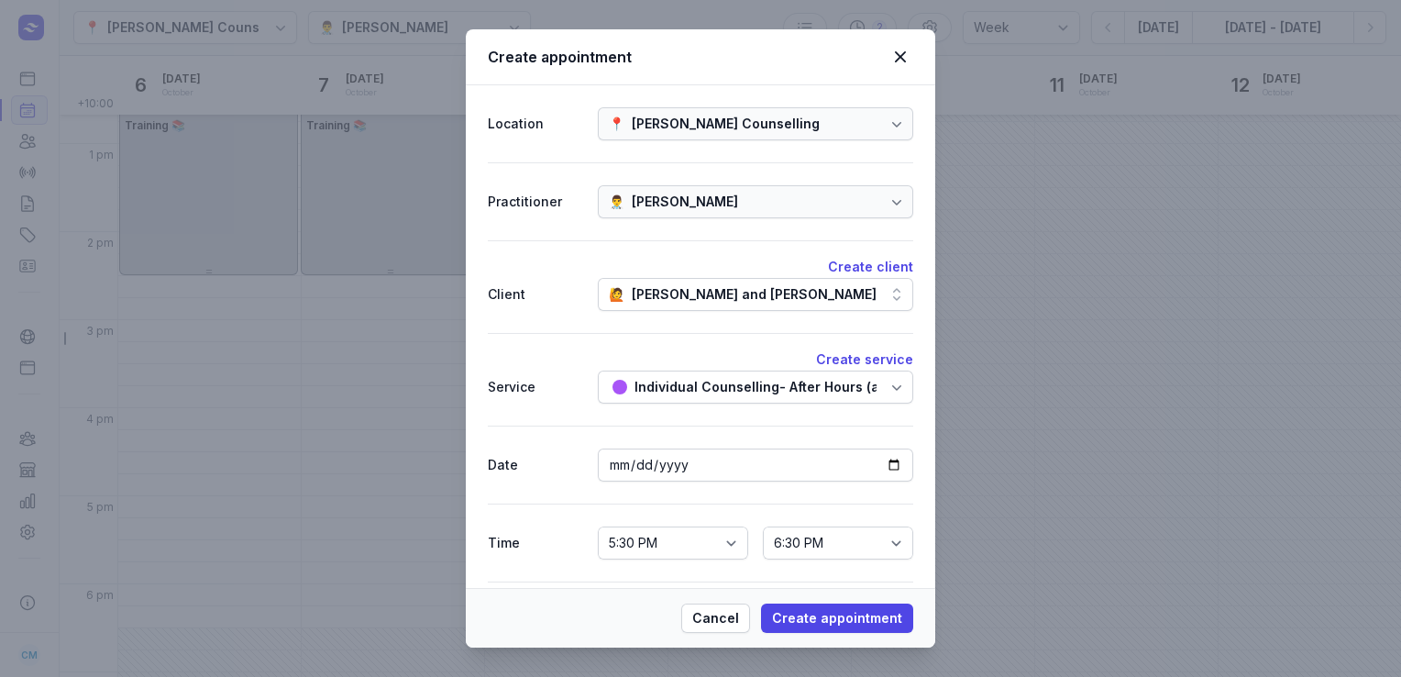
click at [704, 382] on div "Individual Counselling- After Hours (after 5pm)" at bounding box center [787, 387] width 304 height 22
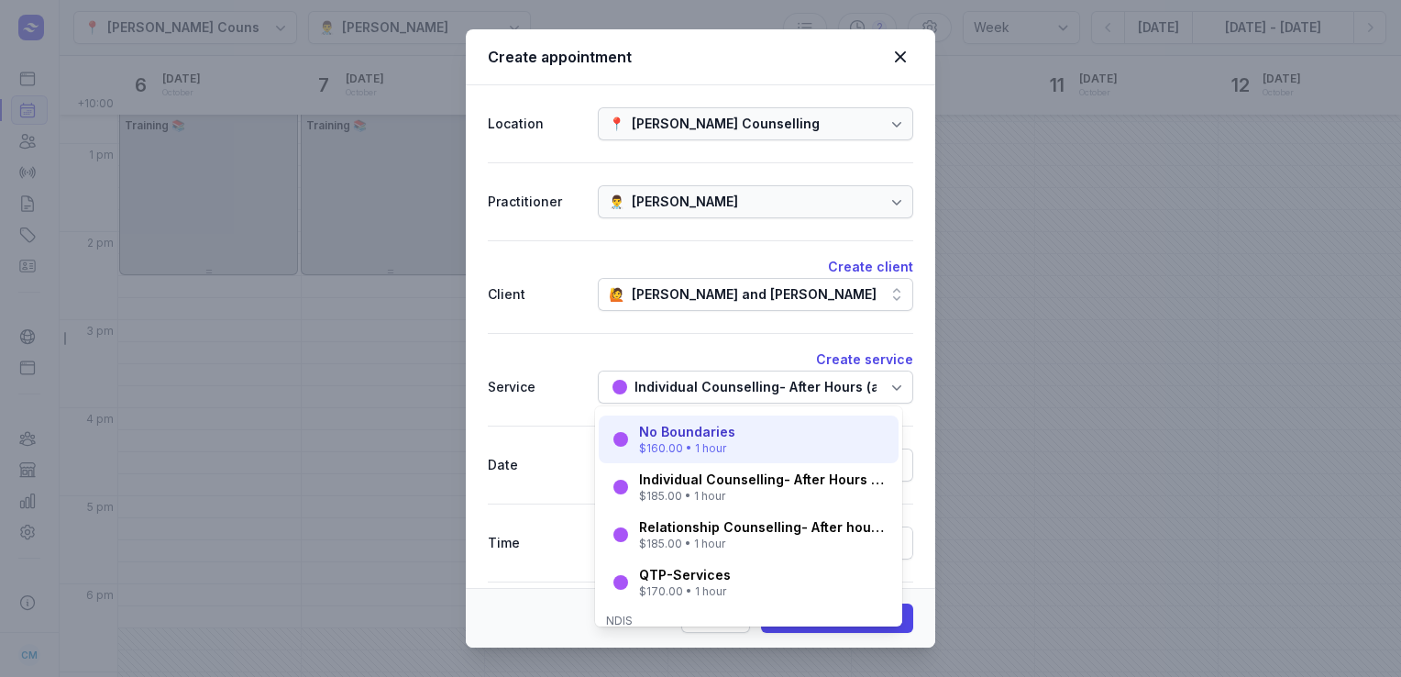
scroll to position [121, 0]
click at [693, 540] on div "$185.00 • 1 hour" at bounding box center [763, 542] width 249 height 15
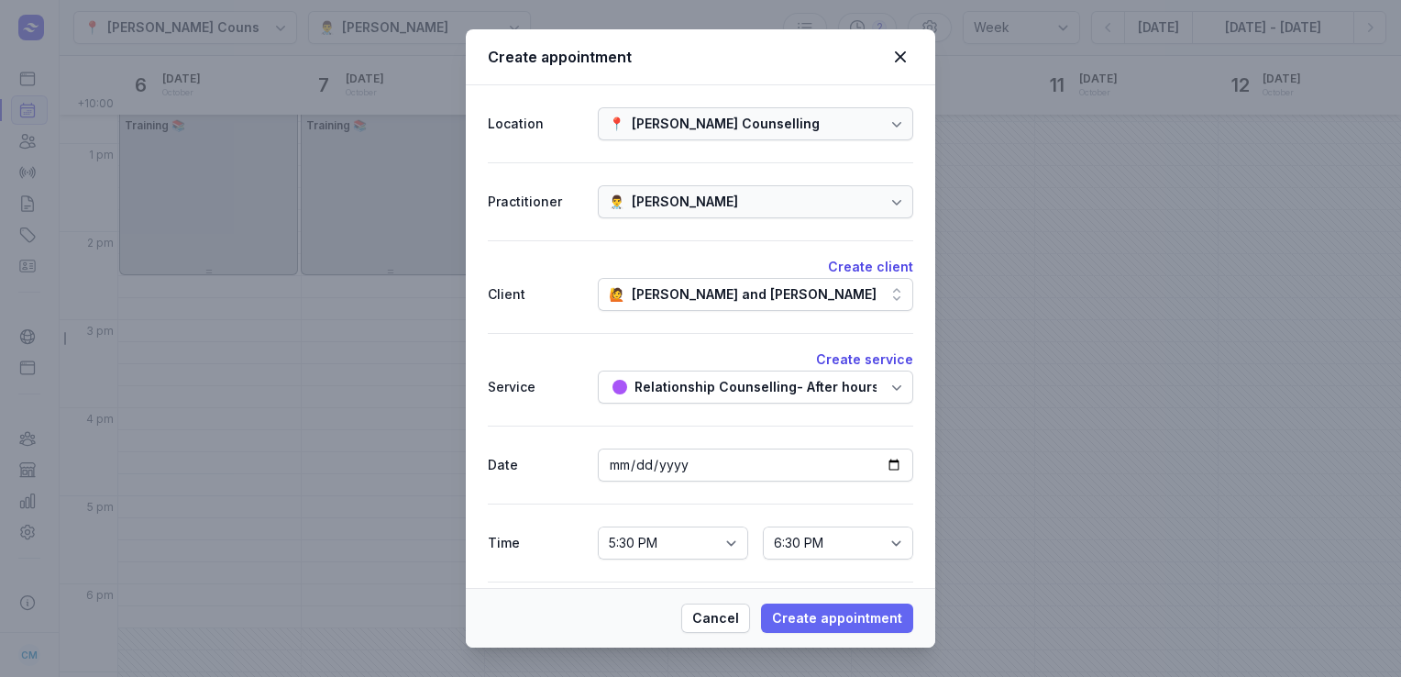
click at [816, 617] on span "Create appointment" at bounding box center [837, 618] width 130 height 22
select select
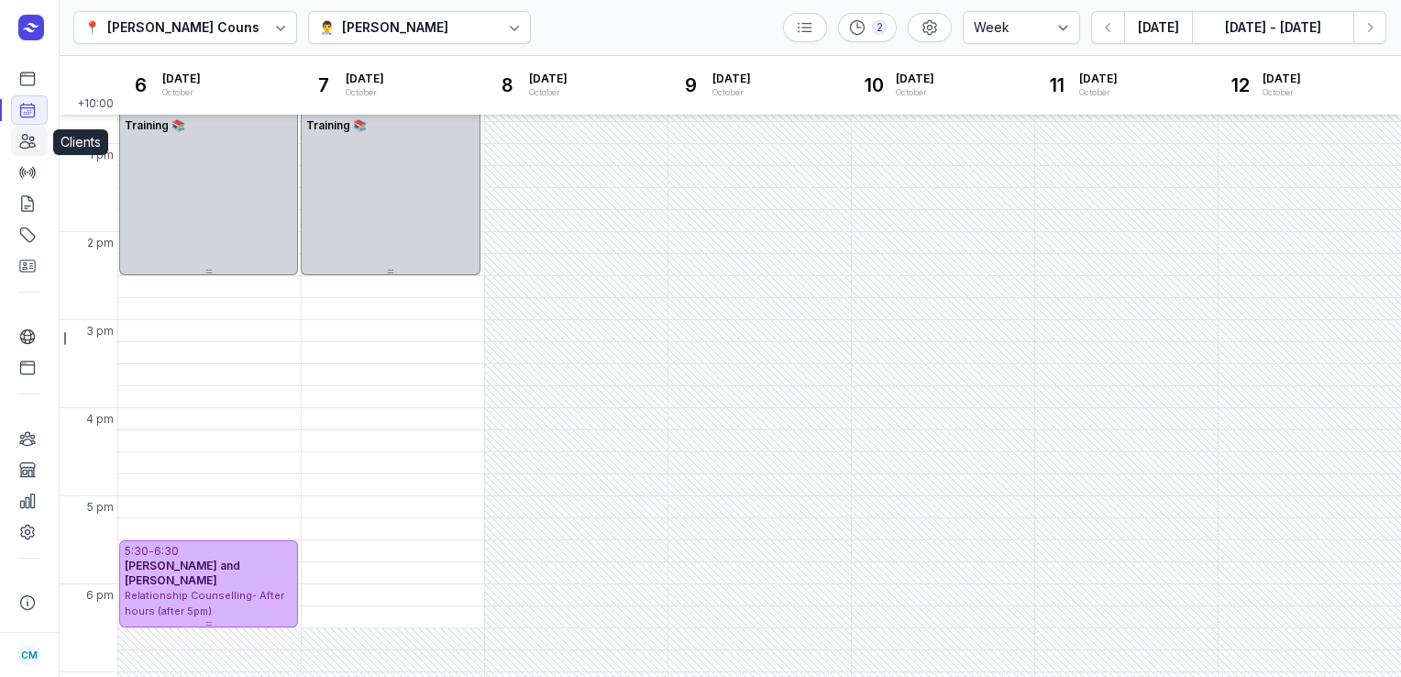
click at [29, 149] on icon at bounding box center [27, 141] width 18 height 18
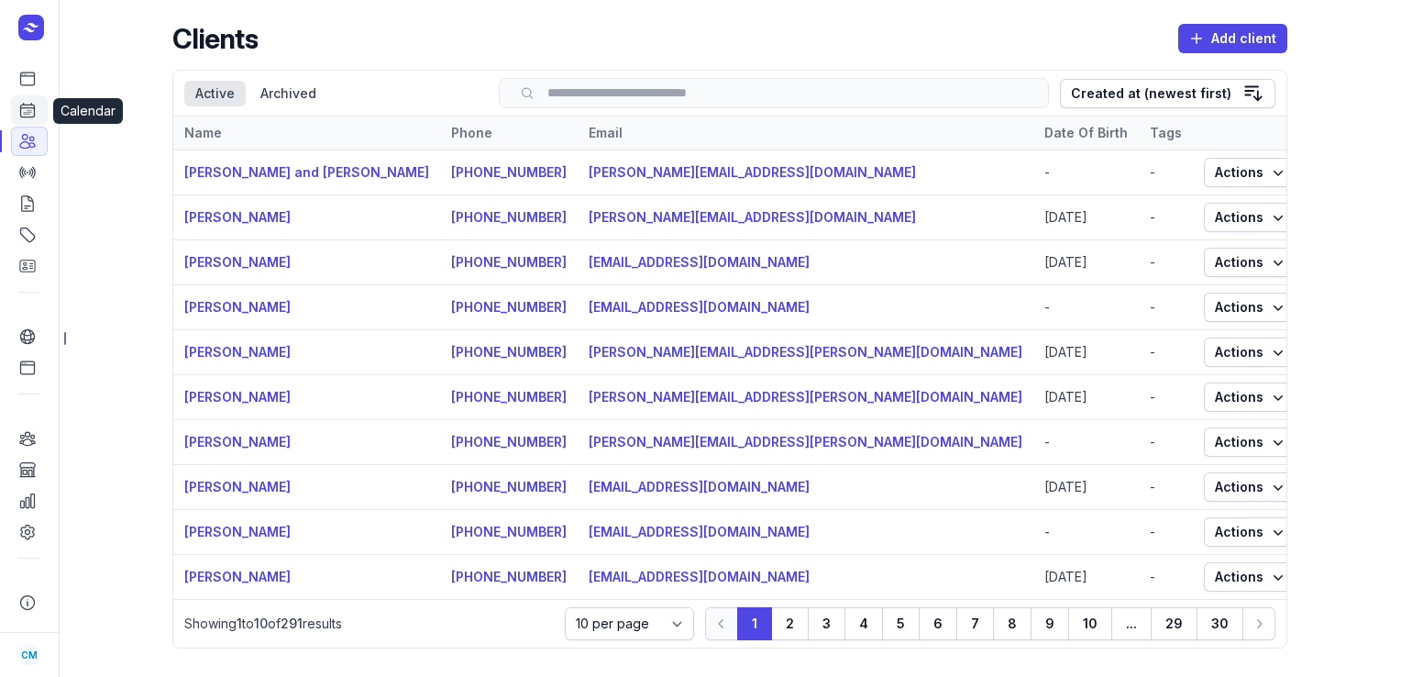
click at [24, 116] on icon at bounding box center [27, 110] width 18 height 18
select select "week"
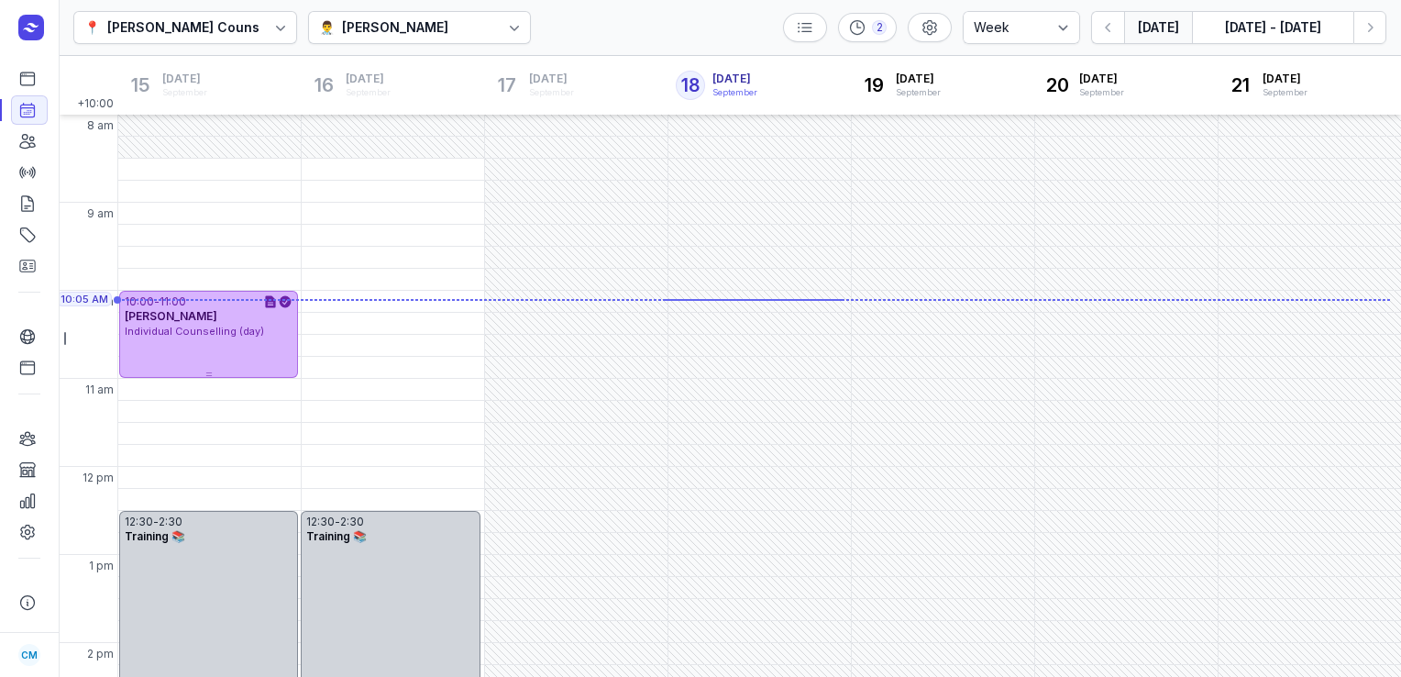
click at [444, 22] on div "👨‍⚕️ [PERSON_NAME]" at bounding box center [420, 27] width 224 height 33
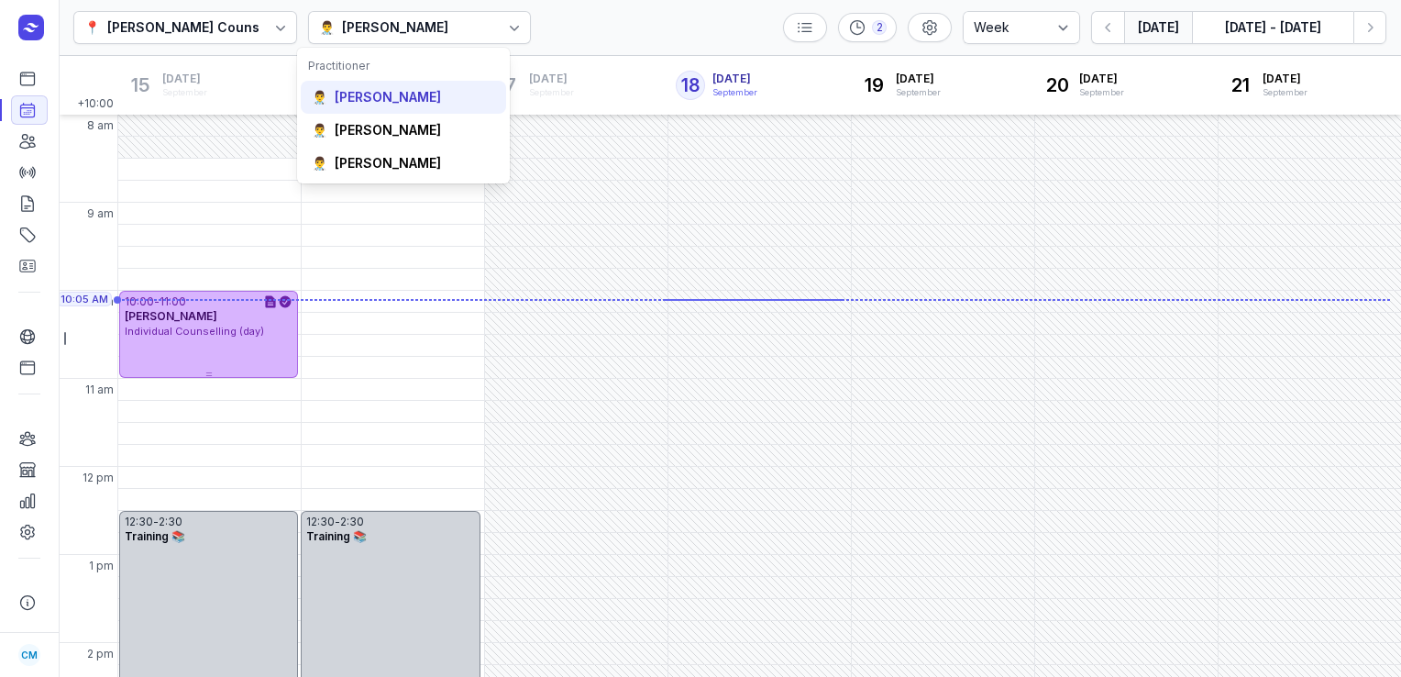
click at [392, 90] on div "[PERSON_NAME]" at bounding box center [388, 97] width 106 height 18
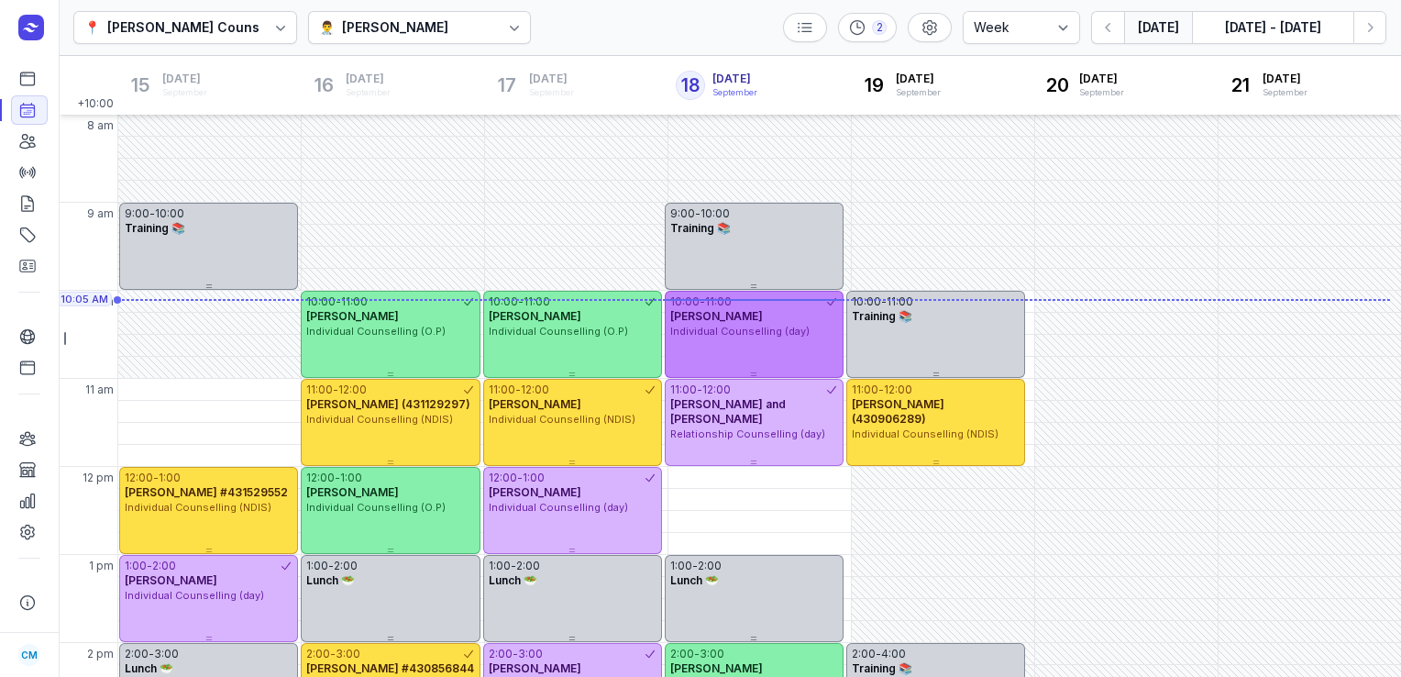
click at [759, 316] on div "[PERSON_NAME]" at bounding box center [754, 316] width 168 height 15
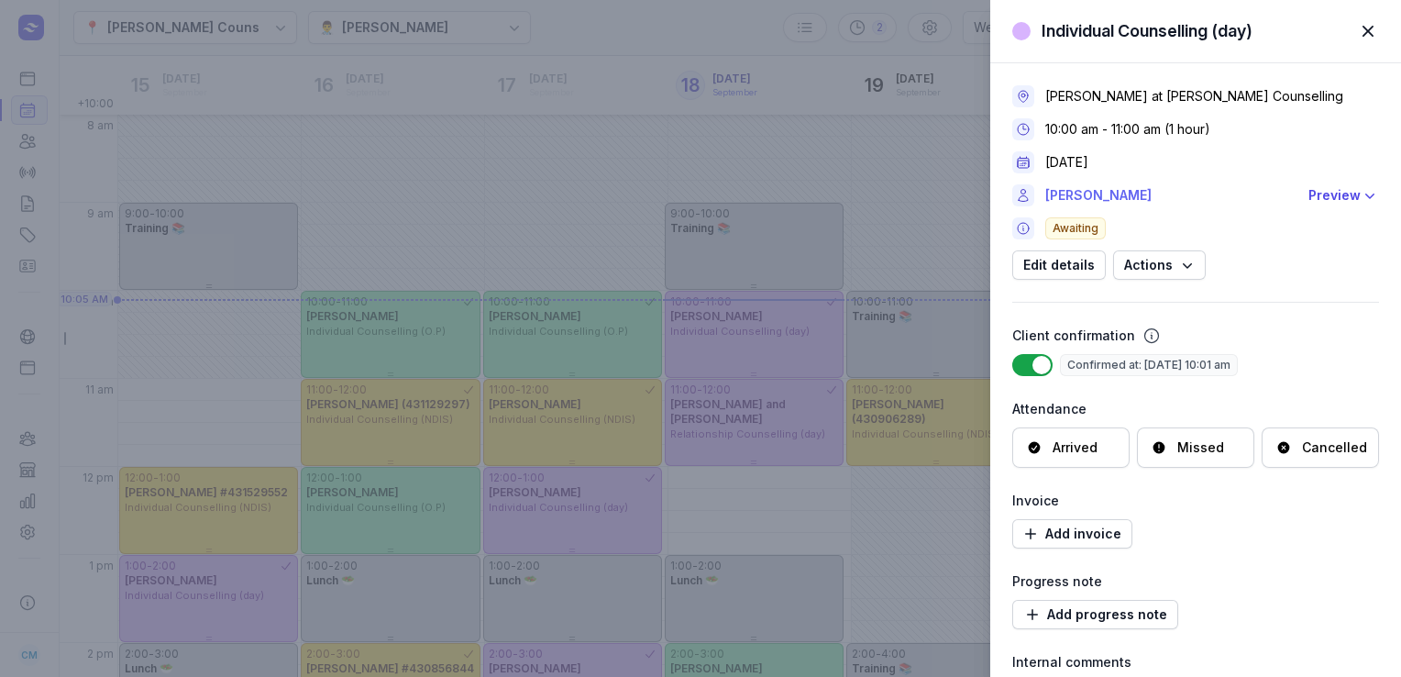
click at [1068, 193] on link "[PERSON_NAME]" at bounding box center [1172, 195] width 252 height 22
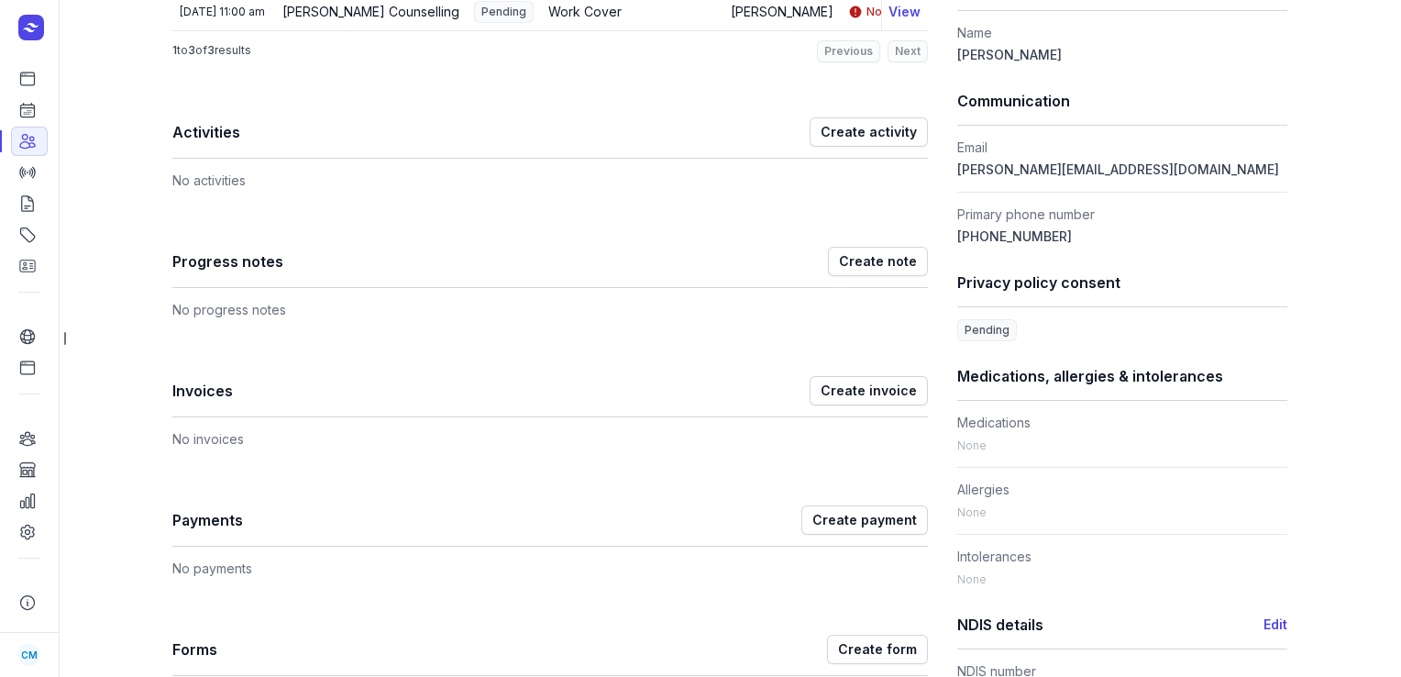
scroll to position [451, 0]
